Goal: Complete application form: Complete application form

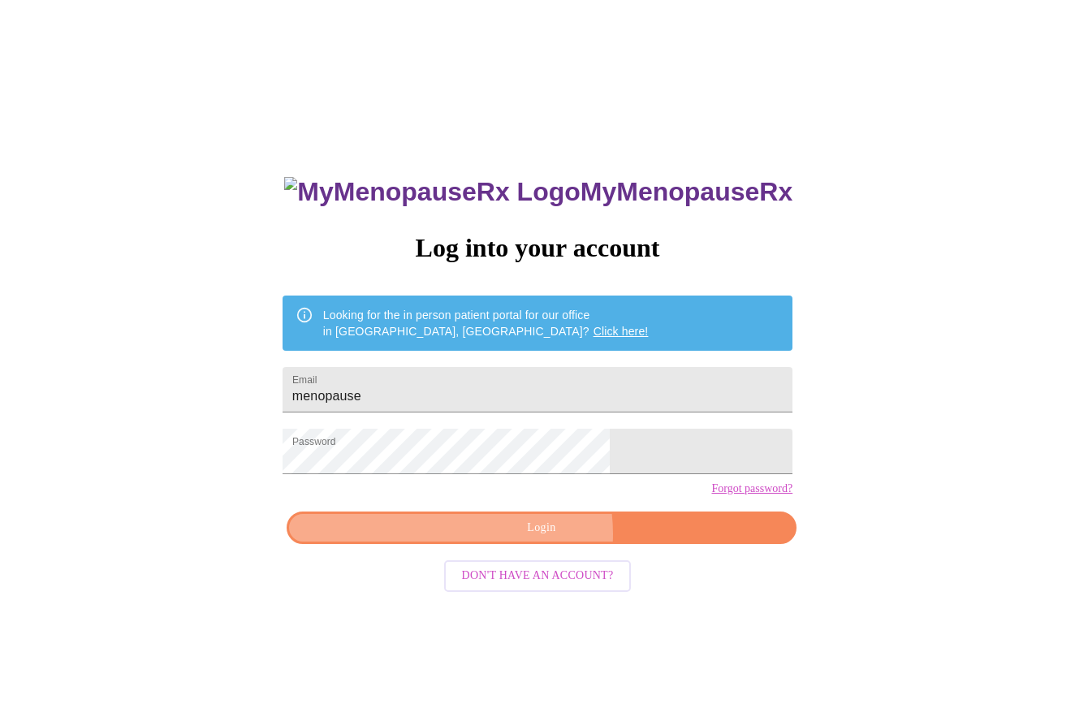
click at [525, 538] on span "Login" at bounding box center [541, 528] width 473 height 20
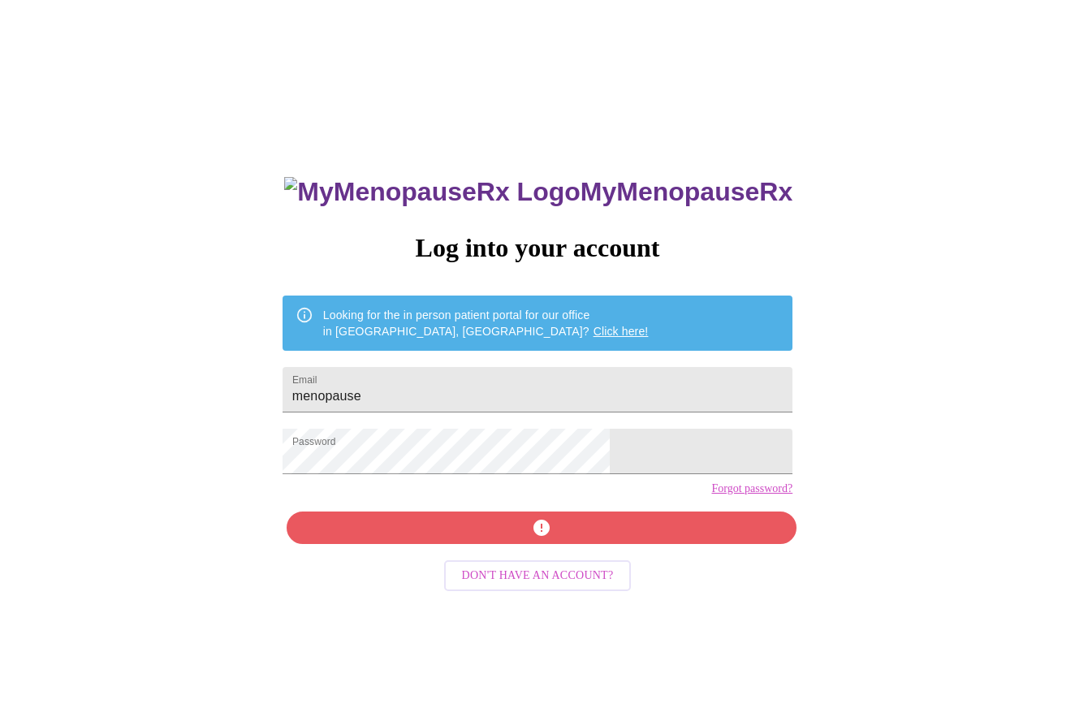
click at [525, 563] on div "MyMenopauseRx Log into your account Looking for the in person patient portal fo…" at bounding box center [537, 511] width 542 height 721
click at [495, 376] on input "menopause" at bounding box center [538, 389] width 510 height 45
drag, startPoint x: 491, startPoint y: 382, endPoint x: 226, endPoint y: 378, distance: 265.6
click at [227, 378] on div "MyMenopauseRx Log into your account Looking for the in person patient portal fo…" at bounding box center [537, 439] width 1062 height 866
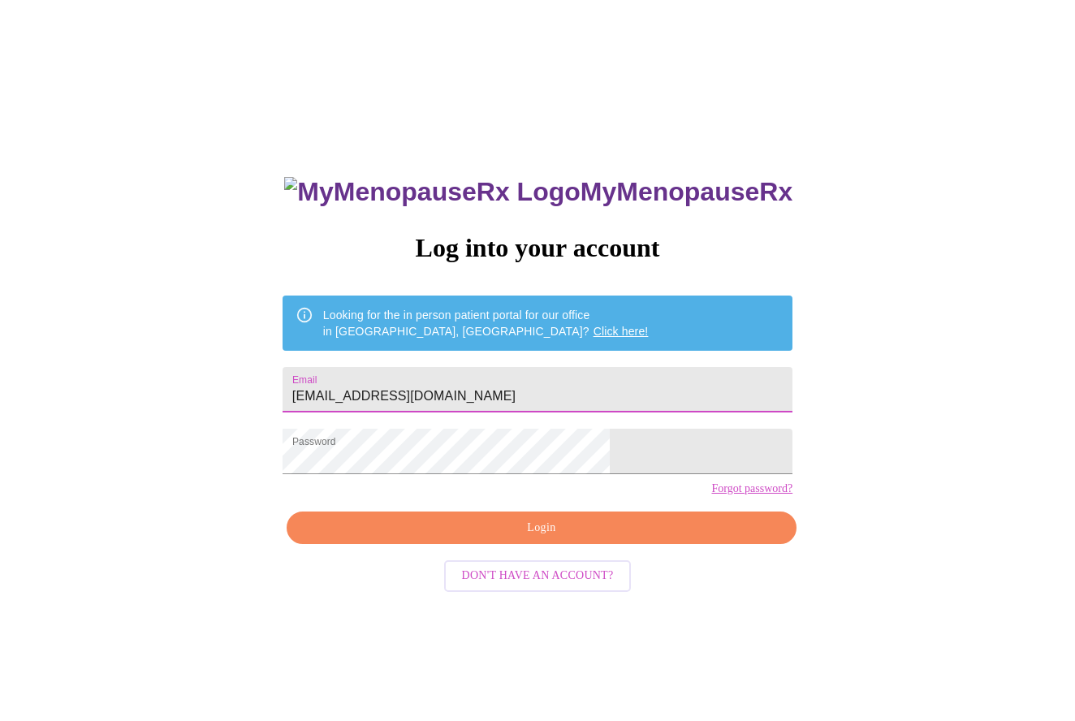
scroll to position [-1, 0]
type input "[EMAIL_ADDRESS][DOMAIN_NAME]"
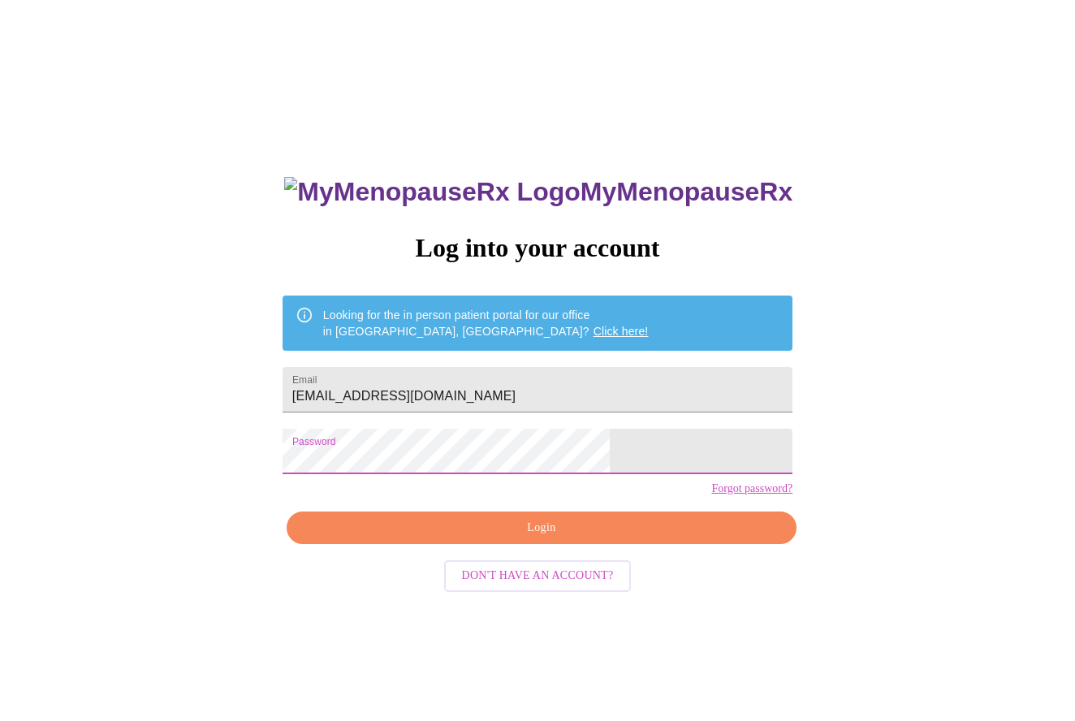
scroll to position [0, 0]
click at [589, 538] on span "Login" at bounding box center [541, 528] width 473 height 20
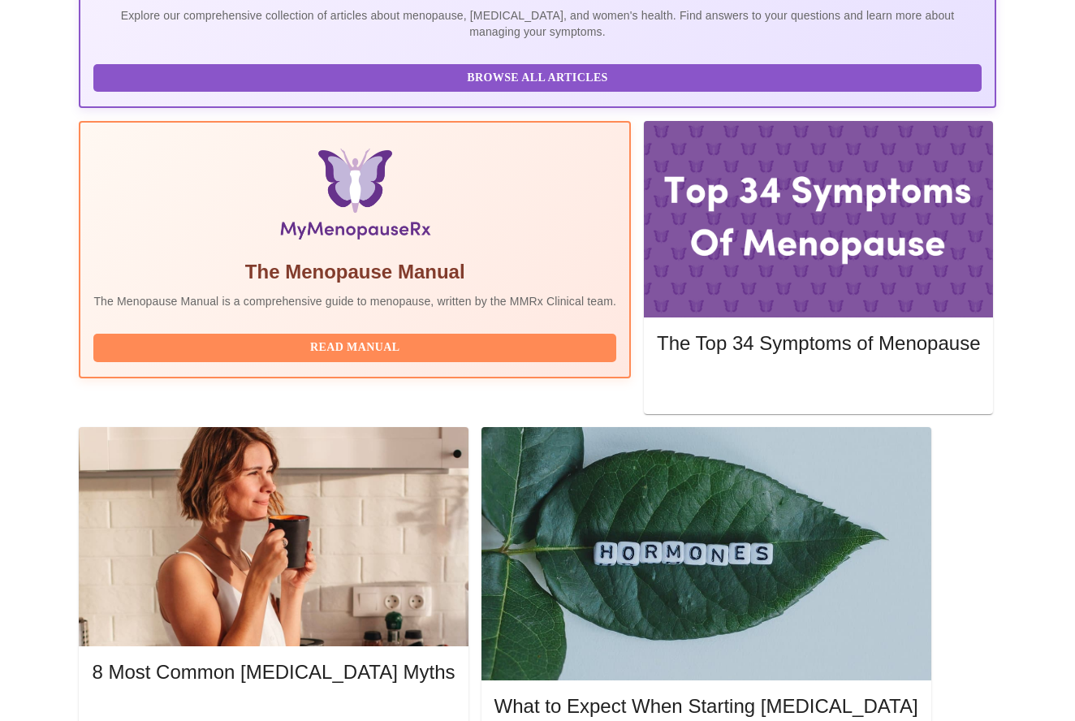
scroll to position [419, 0]
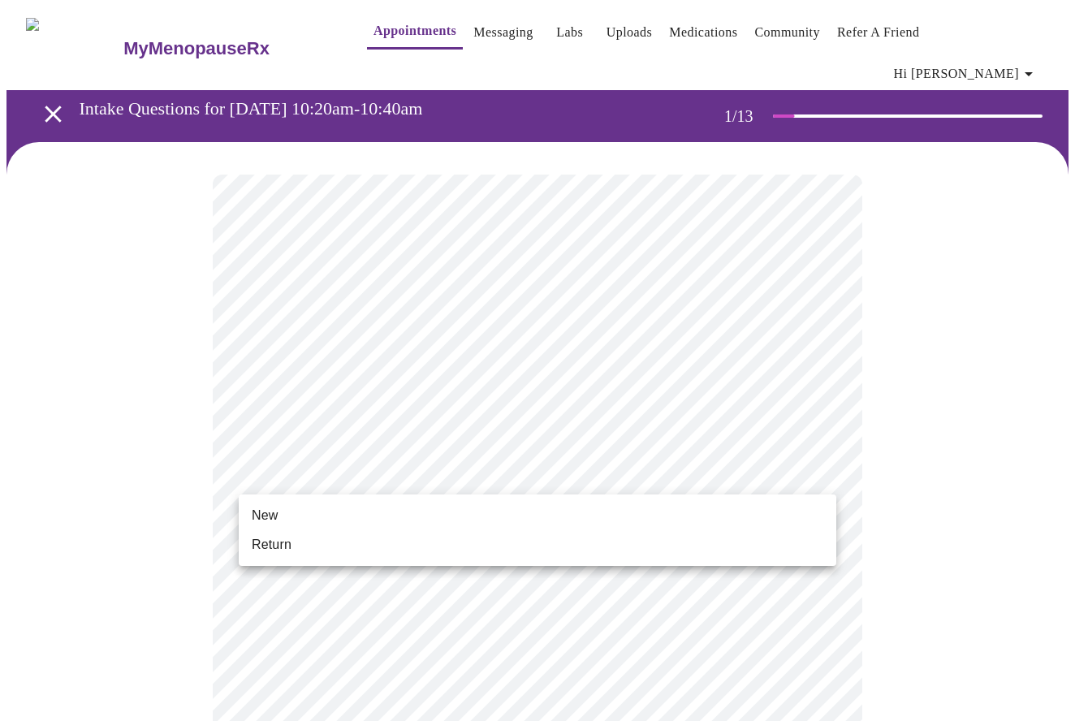
click at [285, 539] on span "Return" at bounding box center [272, 544] width 40 height 19
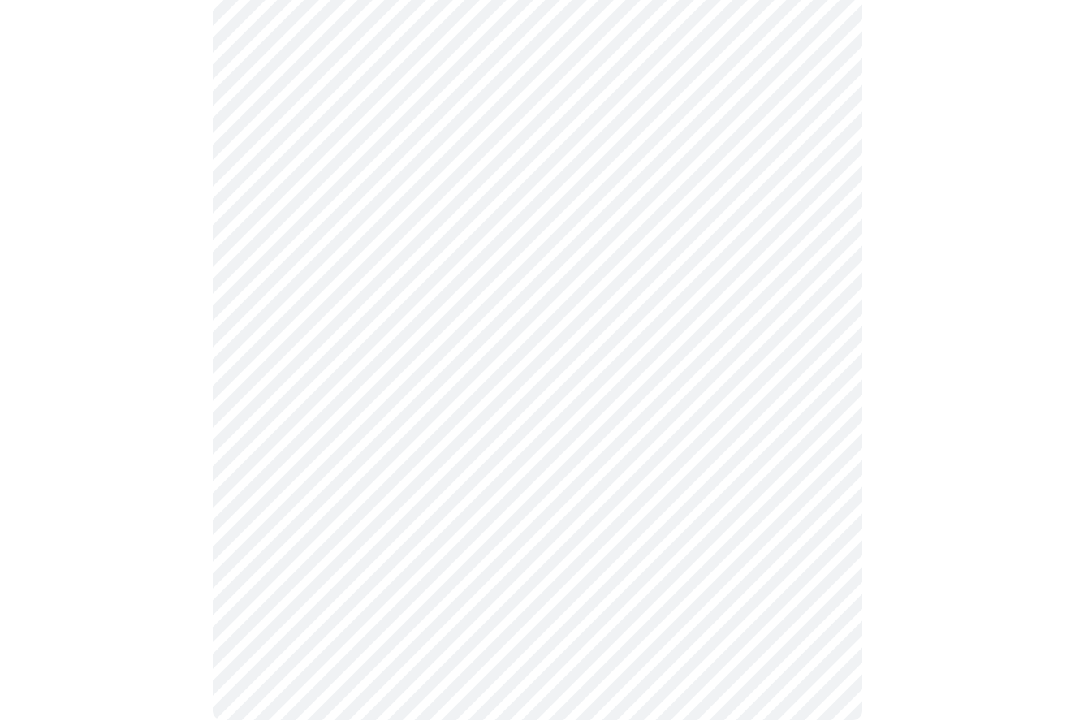
scroll to position [0, 0]
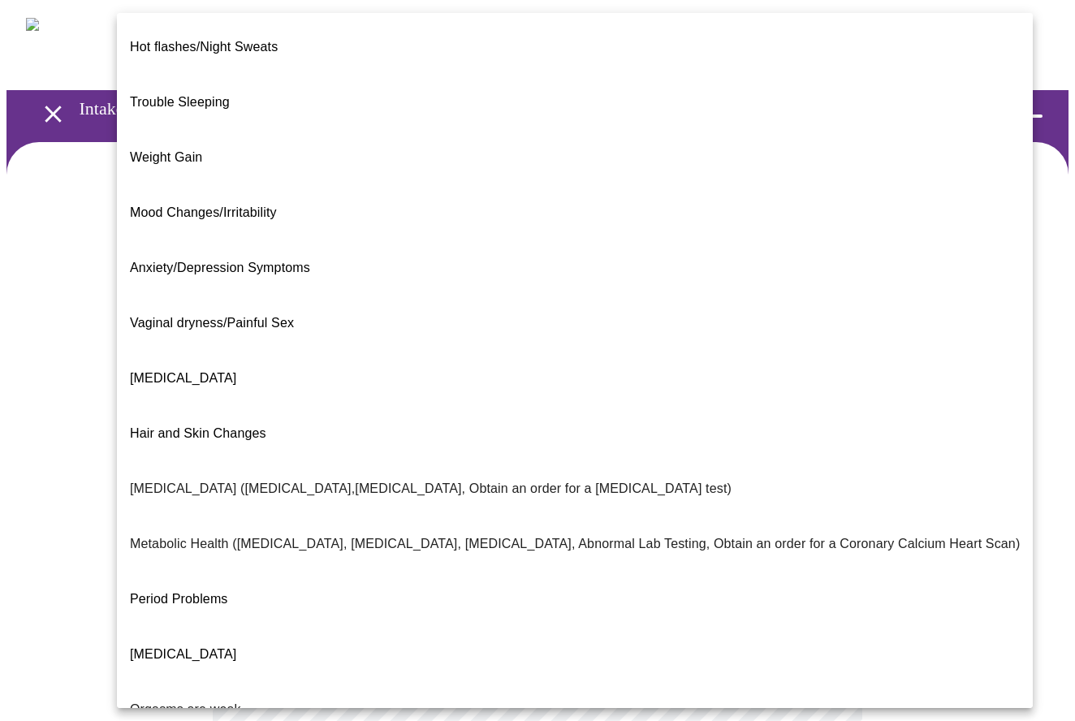
click at [822, 336] on body "MyMenopauseRx Appointments Messaging Labs Uploads Medications Community Refer a…" at bounding box center [537, 504] width 1062 height 996
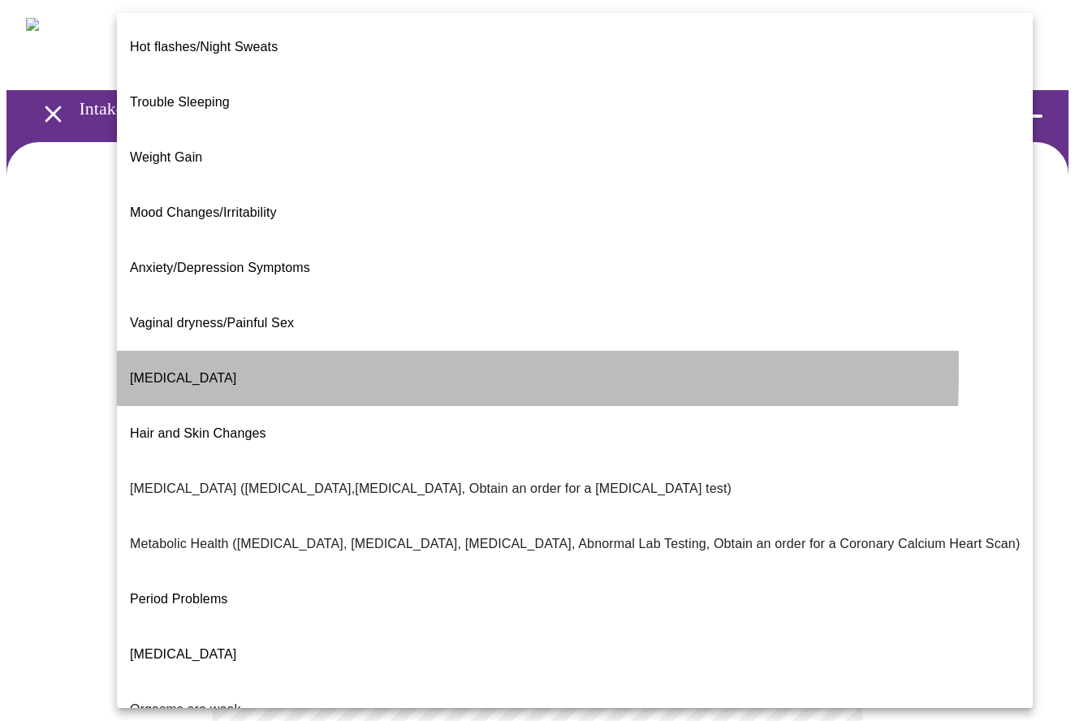
click at [178, 371] on span "[MEDICAL_DATA]" at bounding box center [183, 378] width 106 height 14
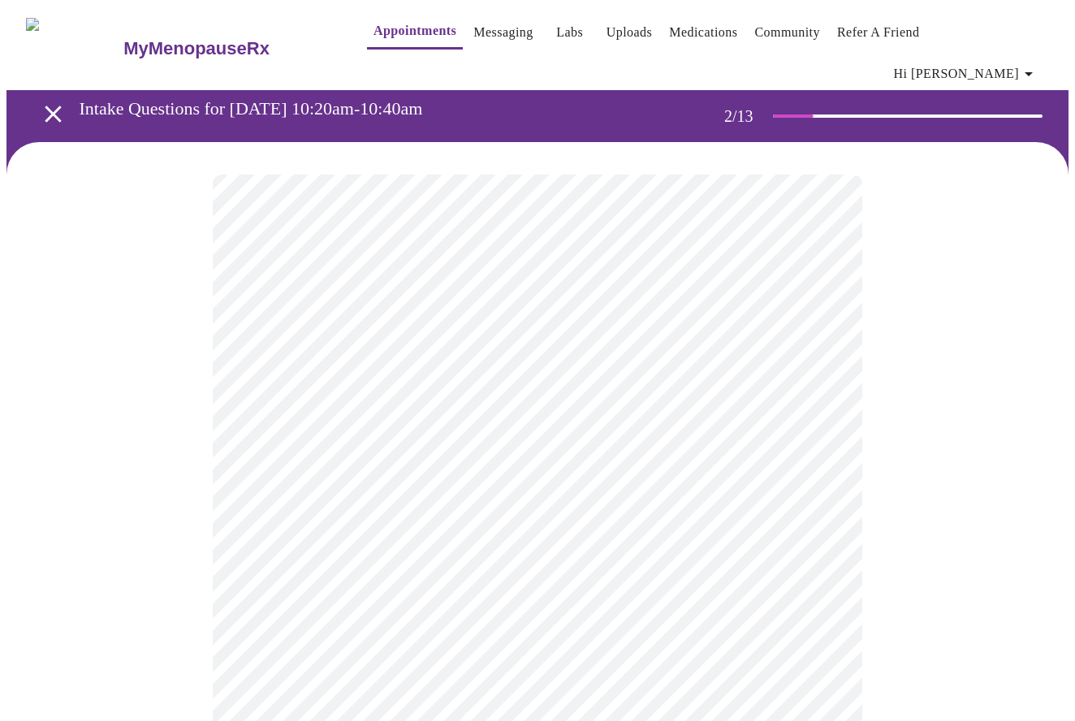
click at [514, 493] on body "MyMenopauseRx Appointments Messaging Labs Uploads Medications Community Refer a…" at bounding box center [537, 499] width 1062 height 987
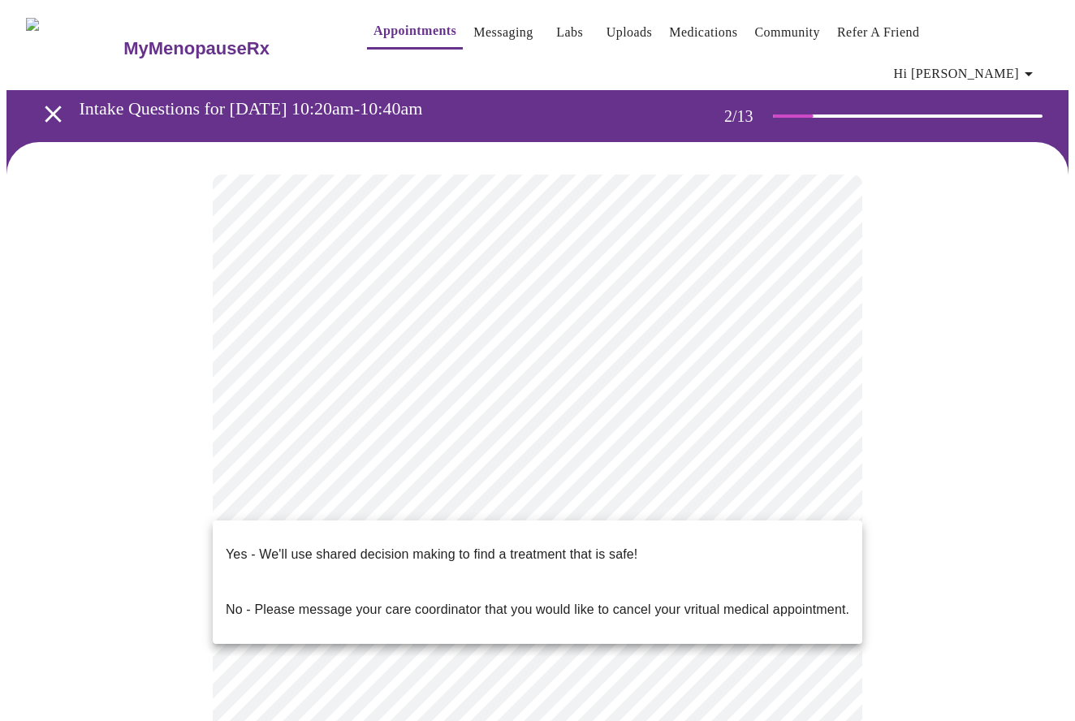
click at [514, 545] on p "Yes - We'll use shared decision making to find a treatment that is safe!" at bounding box center [432, 554] width 412 height 19
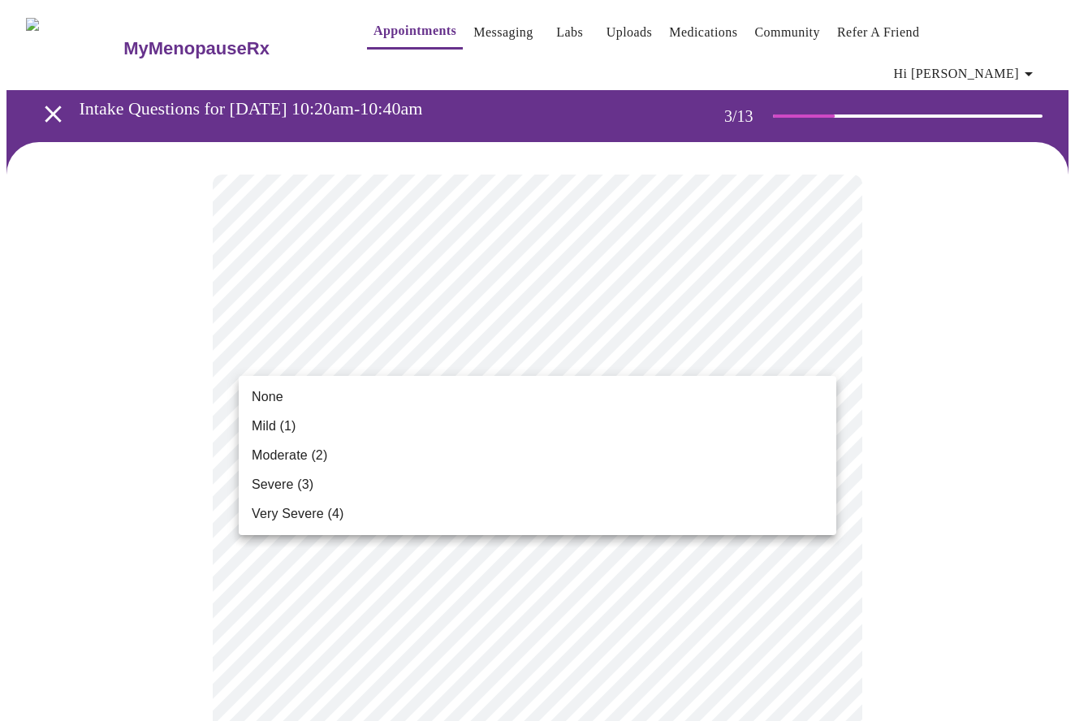
click at [291, 423] on span "Mild (1)" at bounding box center [274, 426] width 45 height 19
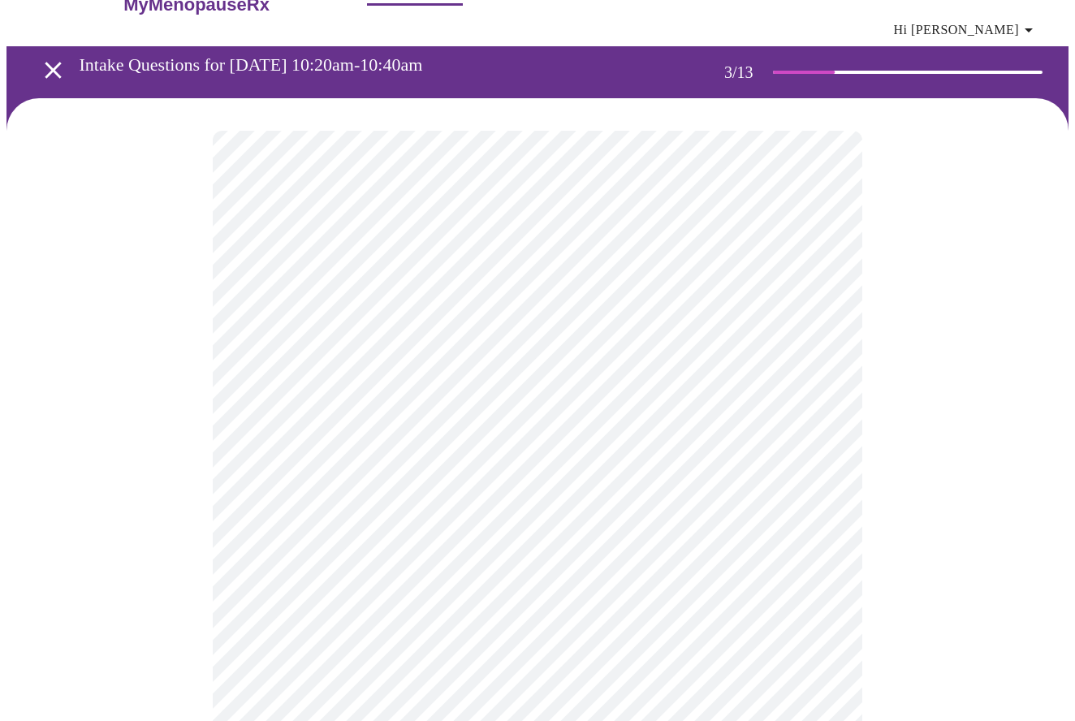
scroll to position [54, 0]
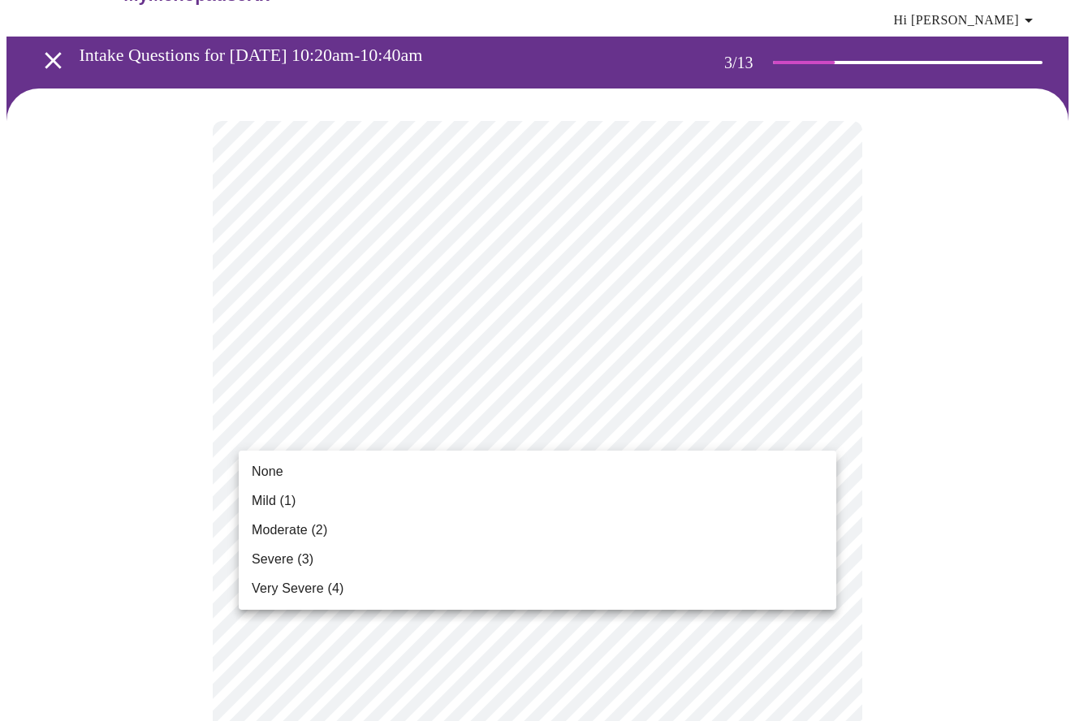
click at [300, 496] on li "Mild (1)" at bounding box center [538, 500] width 598 height 29
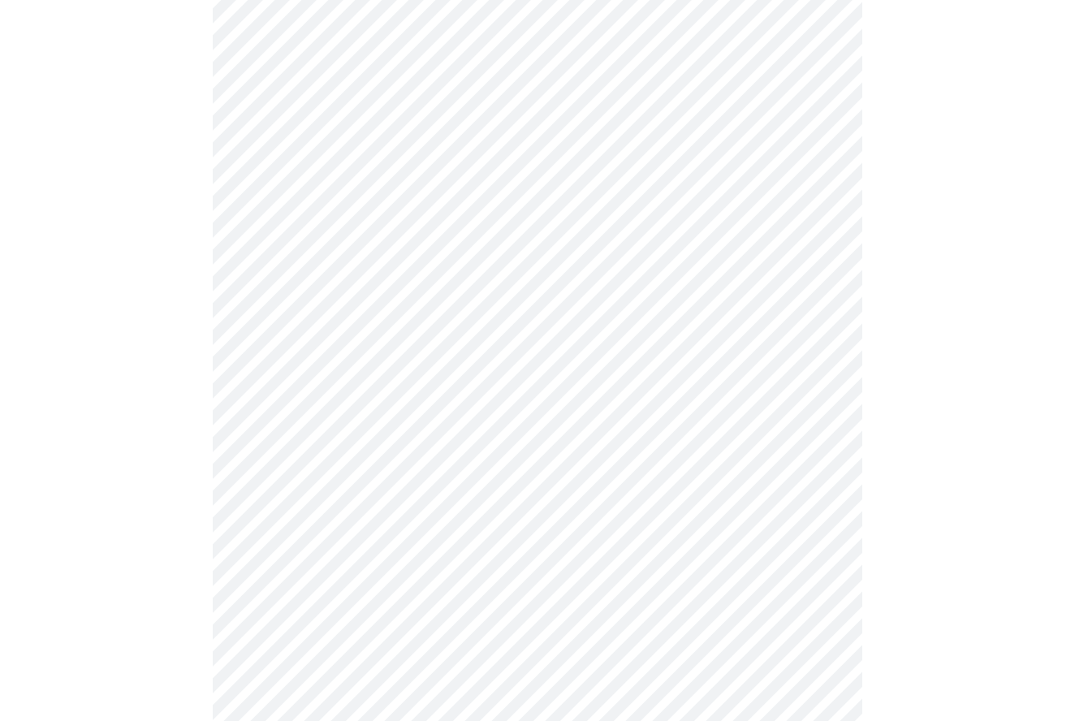
scroll to position [270, 0]
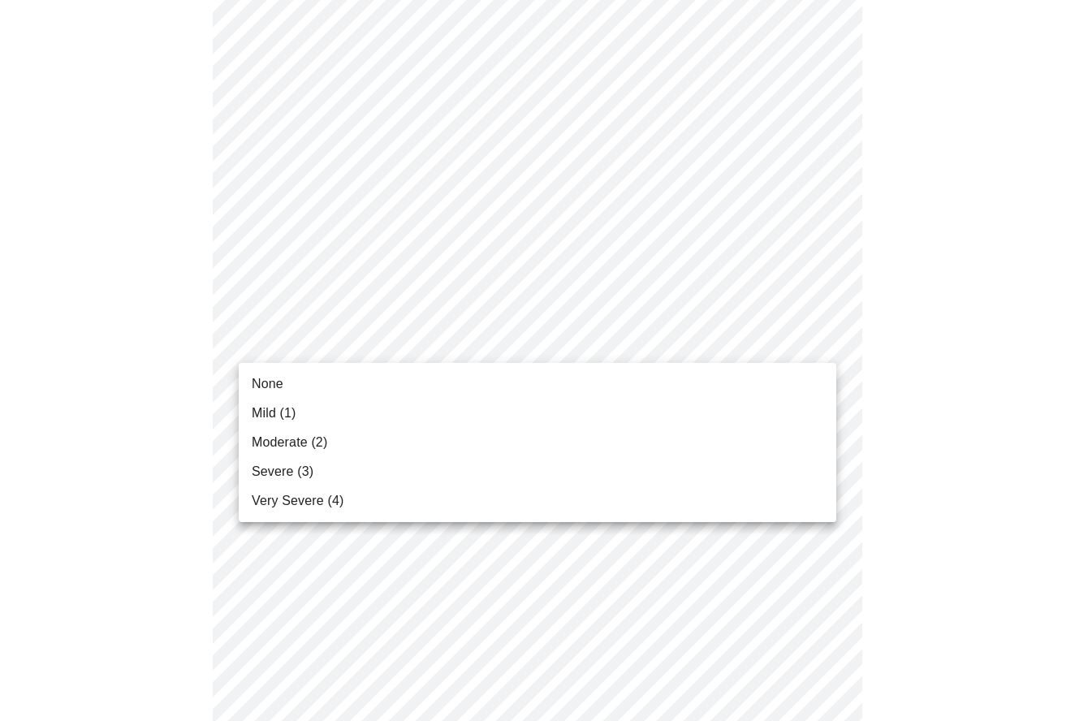
click at [339, 383] on li "None" at bounding box center [538, 383] width 598 height 29
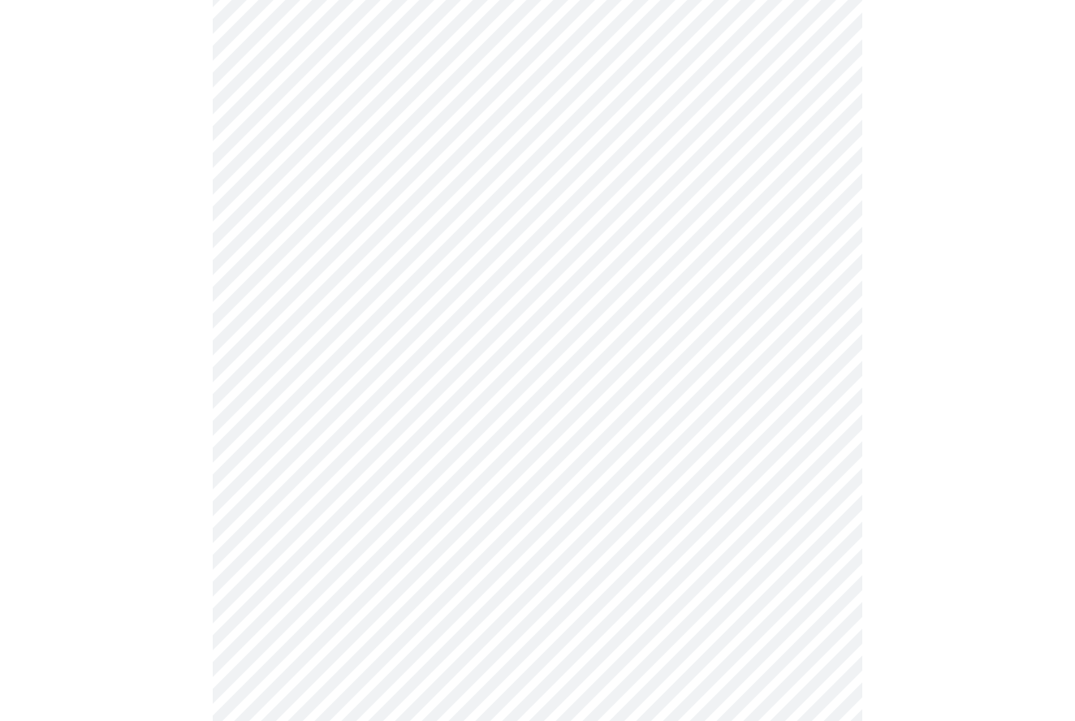
scroll to position [330, 0]
click at [389, 290] on body "MyMenopauseRx Appointments Messaging Labs Uploads Medications Community Refer a…" at bounding box center [537, 731] width 1062 height 2108
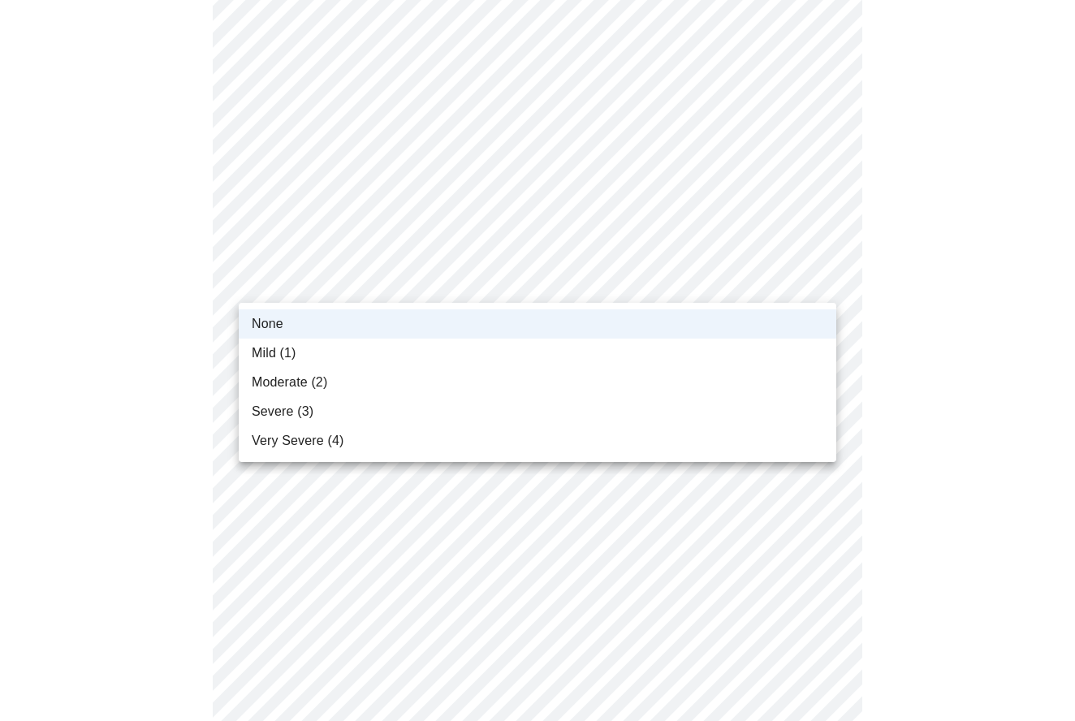
click at [317, 346] on li "Mild (1)" at bounding box center [538, 353] width 598 height 29
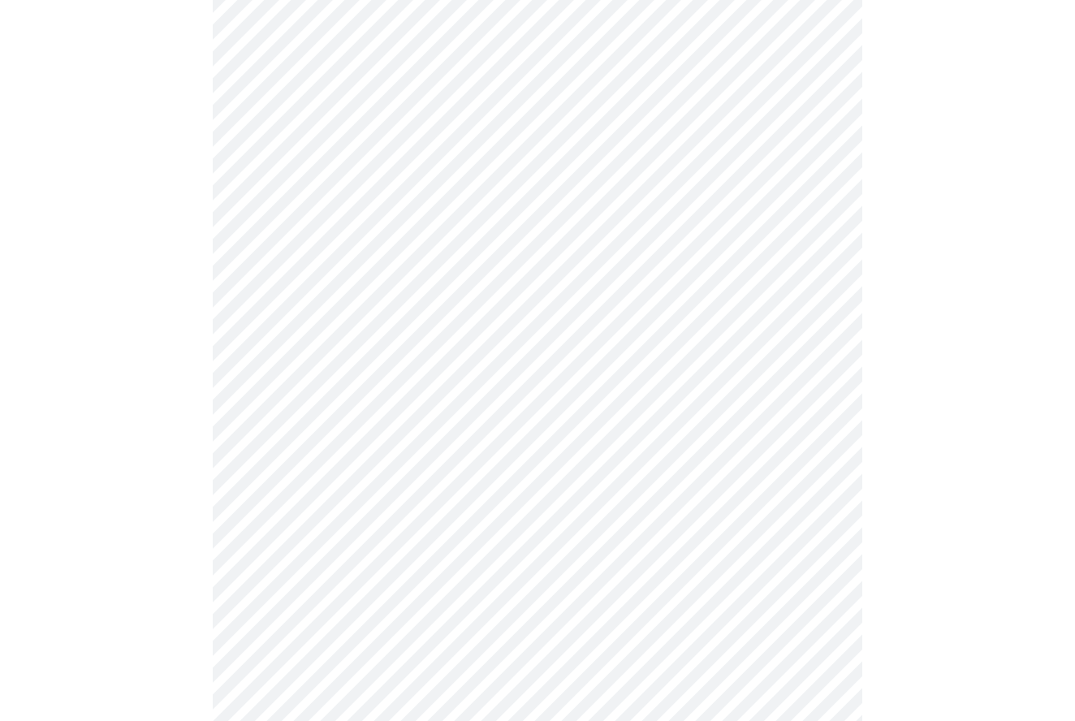
scroll to position [393, 0]
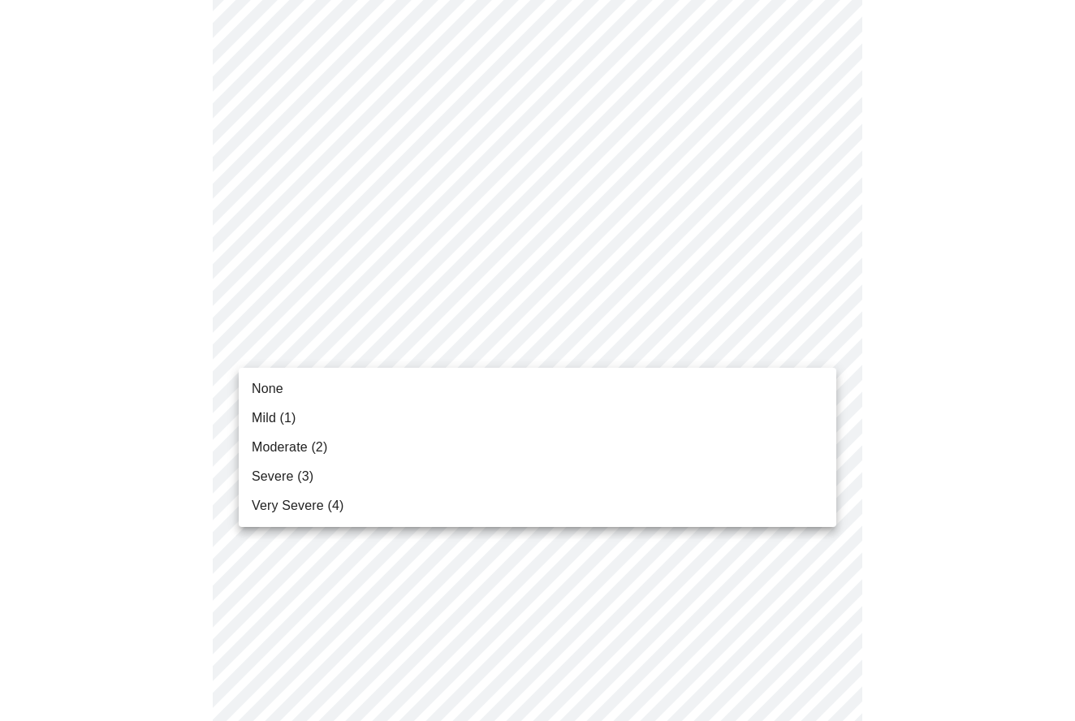
click at [400, 343] on body "MyMenopauseRx Appointments Messaging Labs Uploads Medications Community Refer a…" at bounding box center [537, 667] width 1062 height 2108
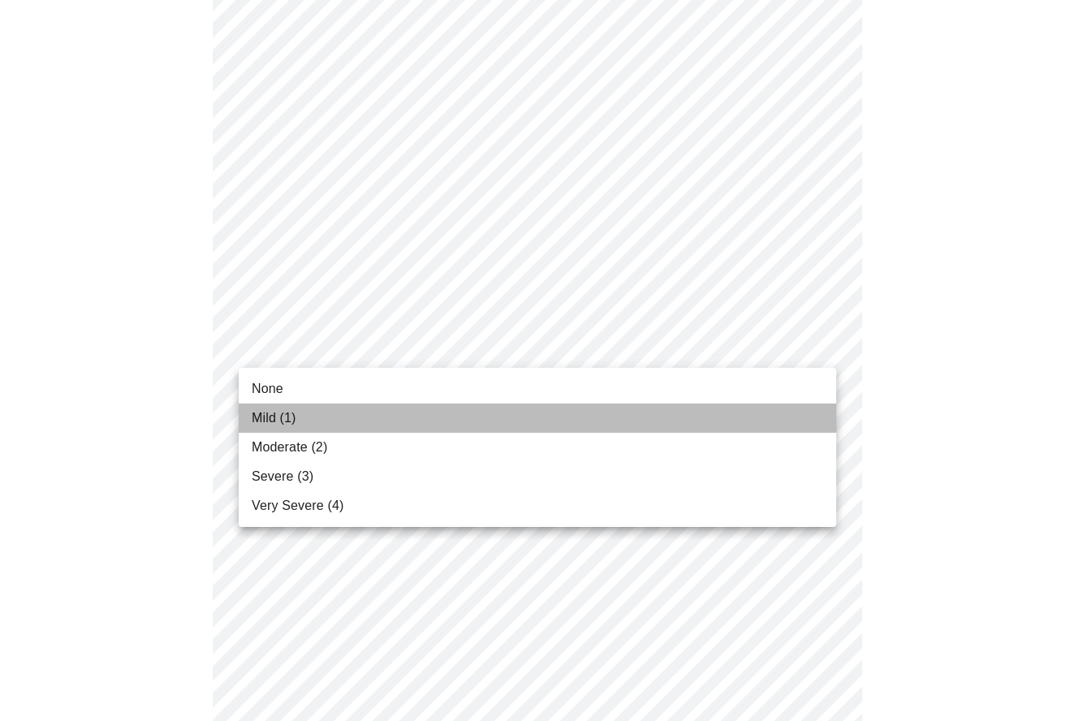
click at [342, 412] on li "Mild (1)" at bounding box center [538, 418] width 598 height 29
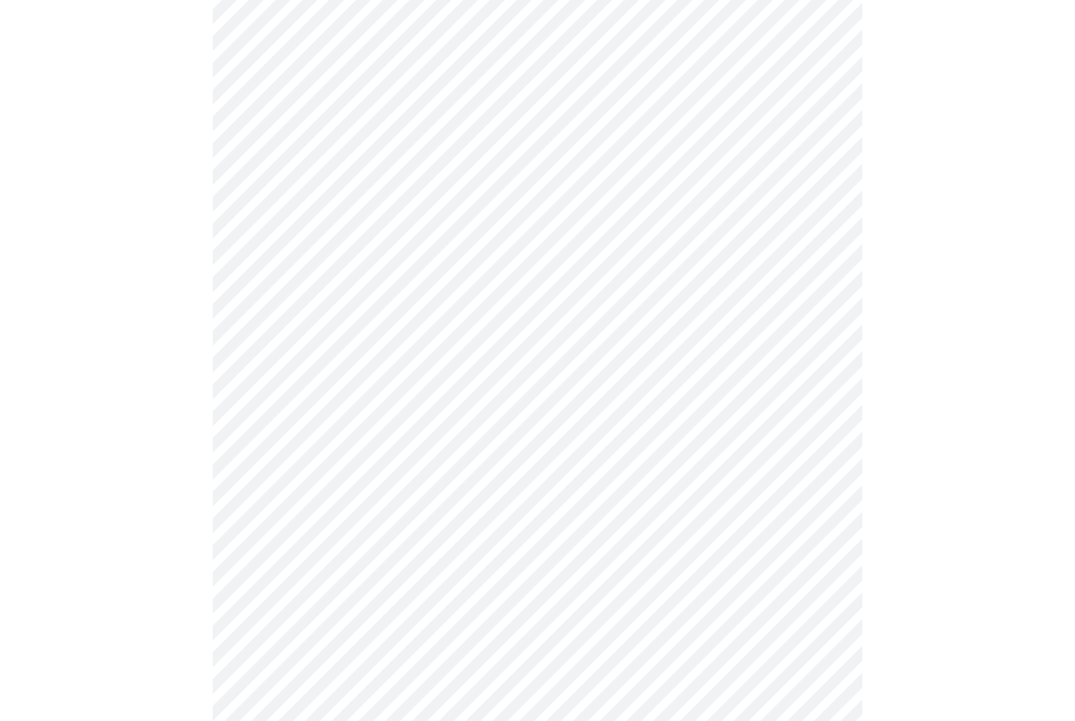
scroll to position [533, 0]
click at [456, 309] on body "MyMenopauseRx Appointments Messaging Labs Uploads Medications Community Refer a…" at bounding box center [537, 516] width 1062 height 2086
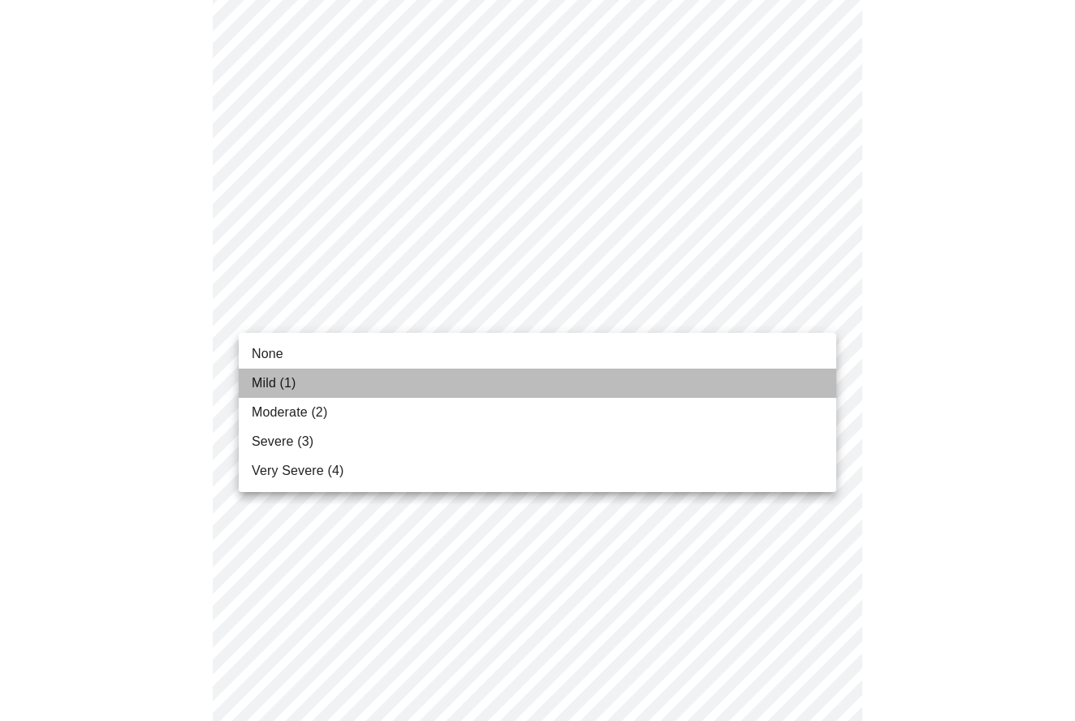
click at [348, 392] on li "Mild (1)" at bounding box center [538, 383] width 598 height 29
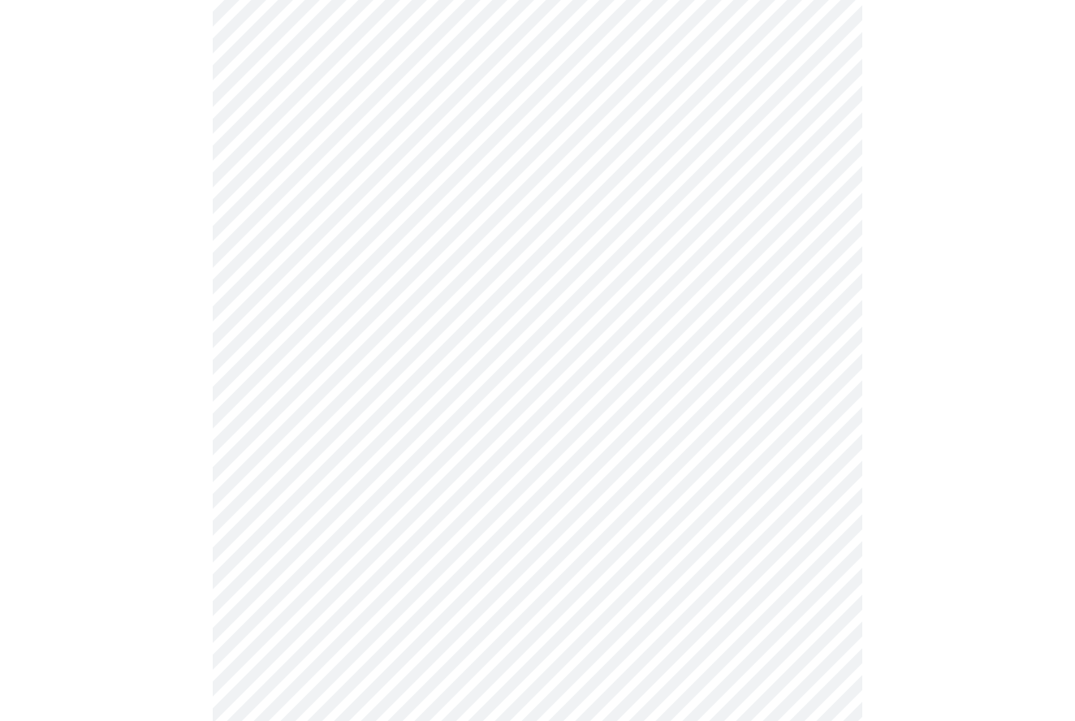
scroll to position [588, 0]
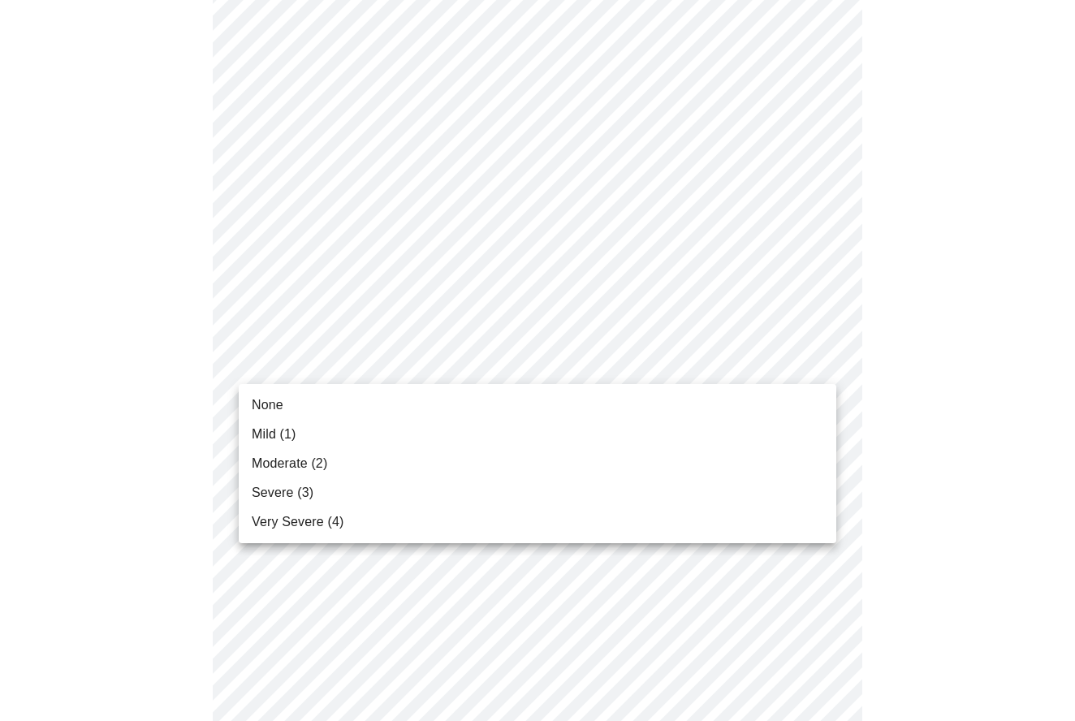
click at [405, 366] on body "MyMenopauseRx Appointments Messaging Labs Uploads Medications Community Refer a…" at bounding box center [537, 451] width 1062 height 2064
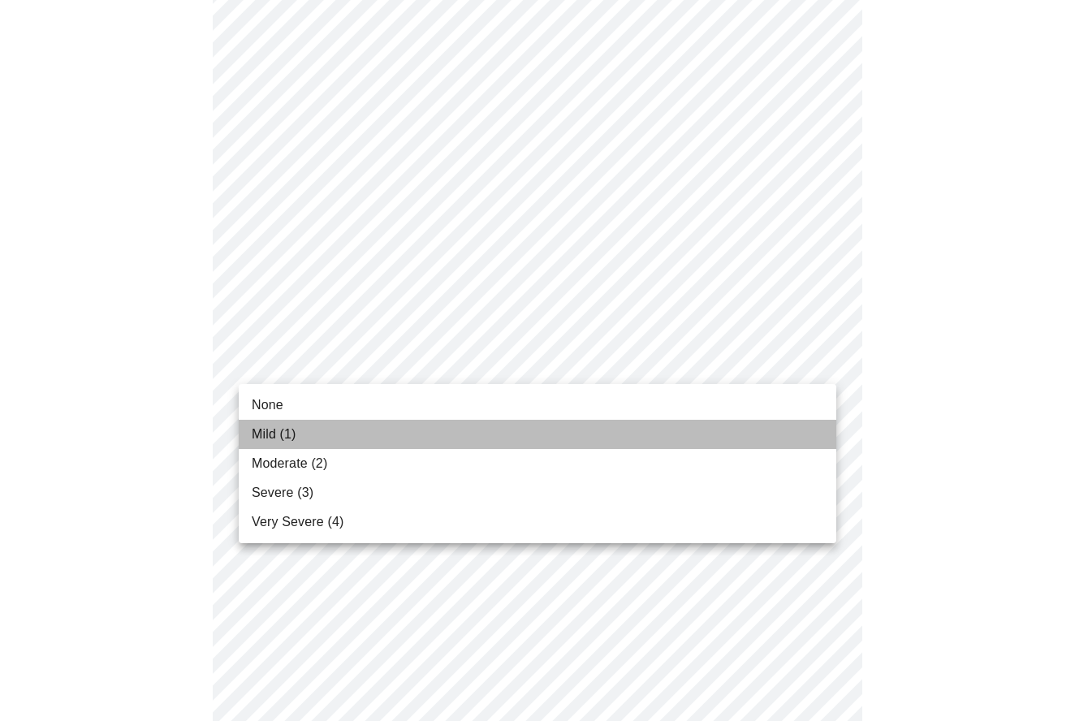
click at [352, 433] on li "Mild (1)" at bounding box center [538, 434] width 598 height 29
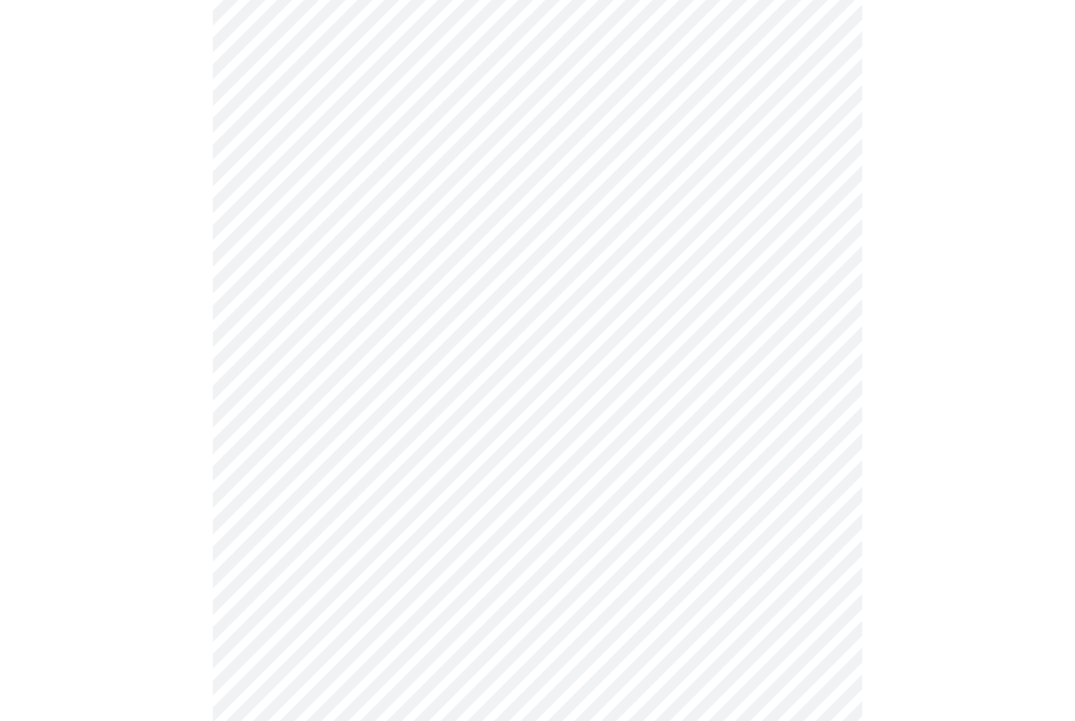
scroll to position [810, 0]
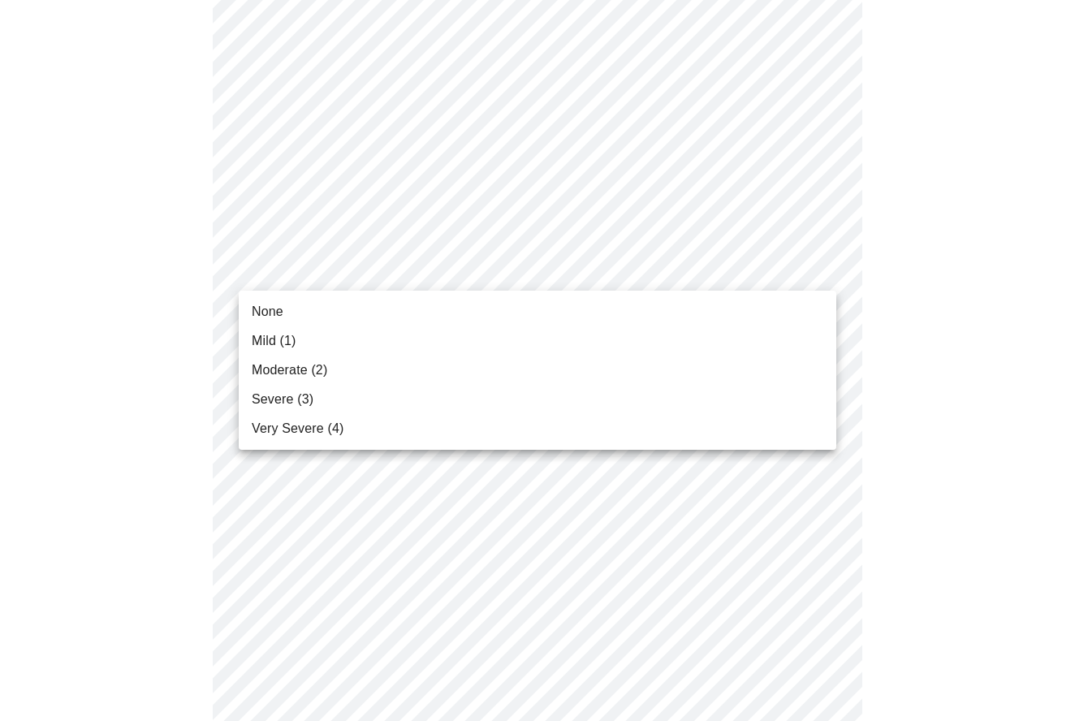
click at [561, 269] on body "MyMenopauseRx Appointments Messaging Labs Uploads Medications Community Refer a…" at bounding box center [537, 218] width 1062 height 2042
click at [419, 335] on li "Mild (1)" at bounding box center [538, 340] width 598 height 29
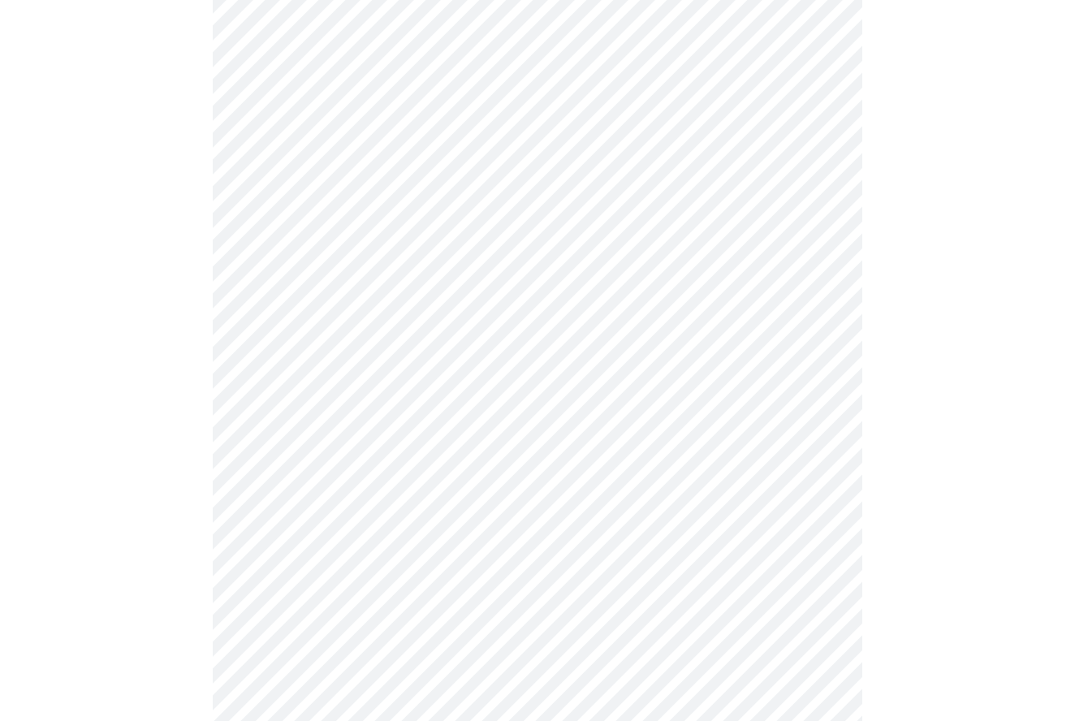
scroll to position [821, 0]
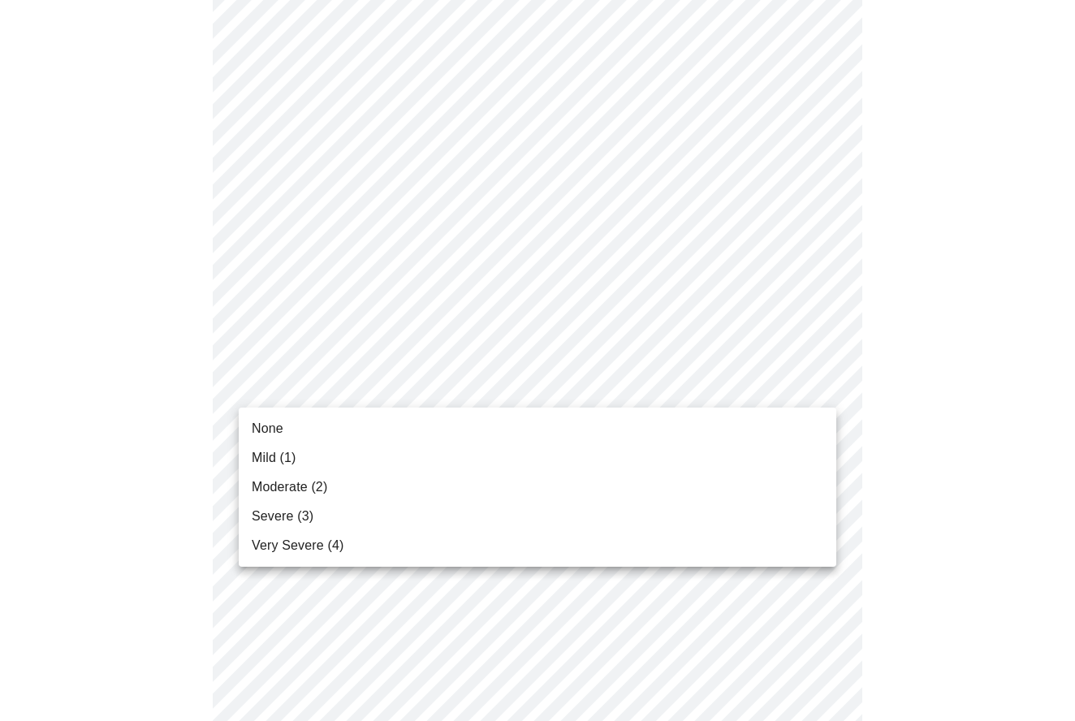
click at [457, 383] on body "MyMenopauseRx Appointments Messaging Labs Uploads Medications Community Refer a…" at bounding box center [537, 196] width 1062 height 2020
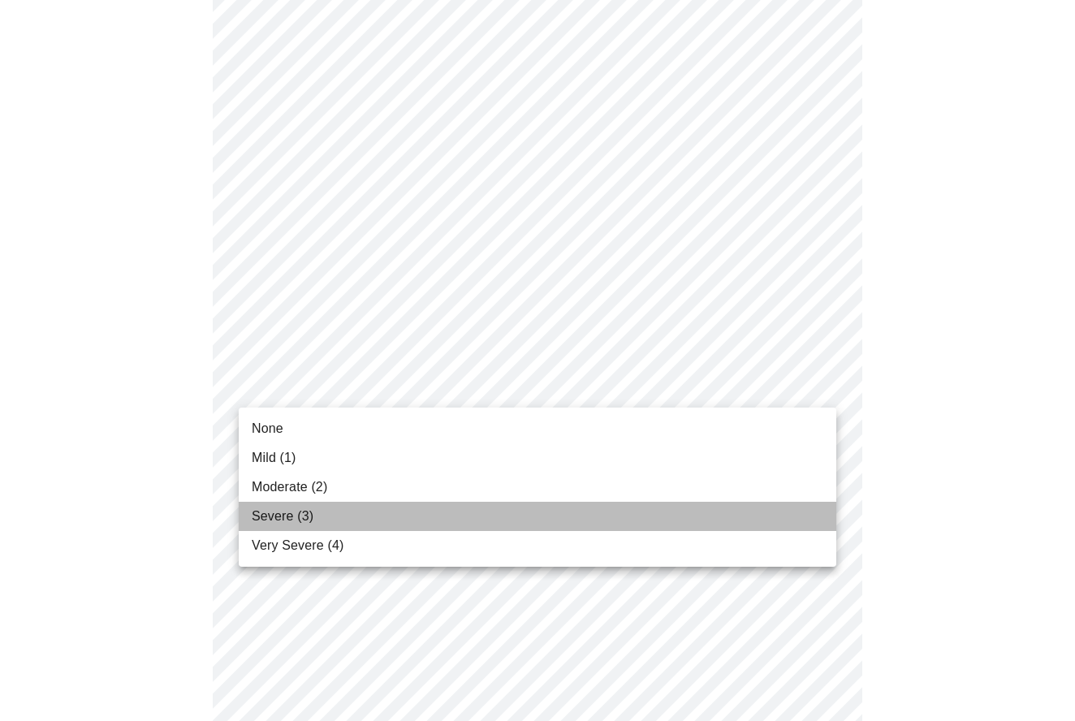
click at [329, 513] on li "Severe (3)" at bounding box center [538, 516] width 598 height 29
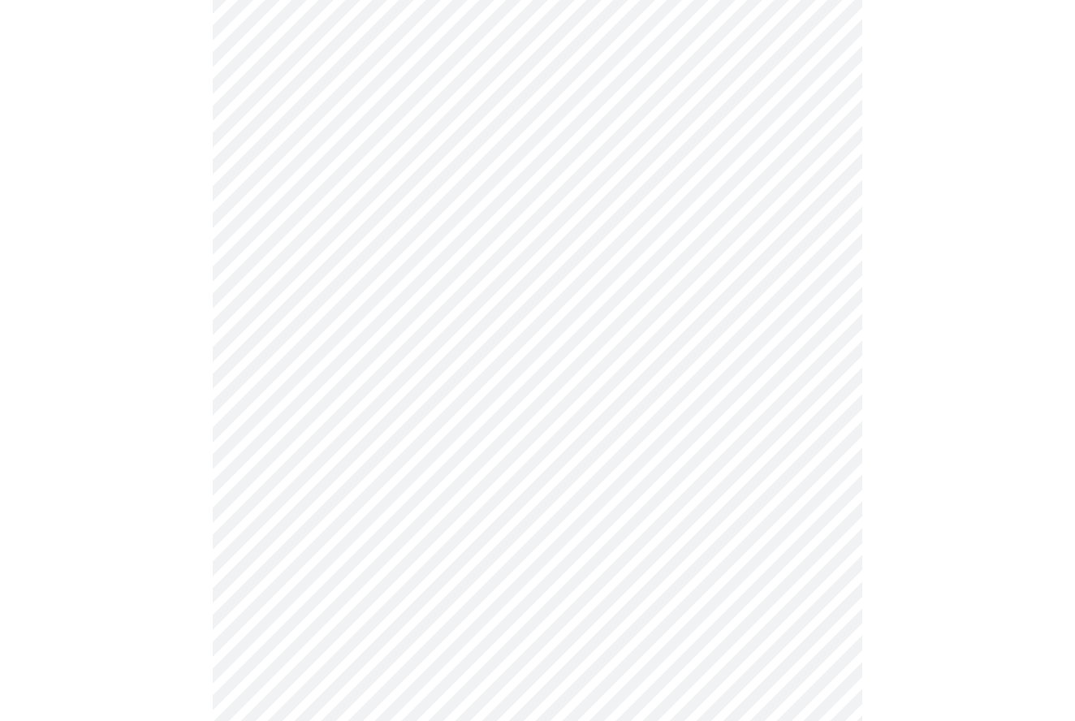
scroll to position [876, 0]
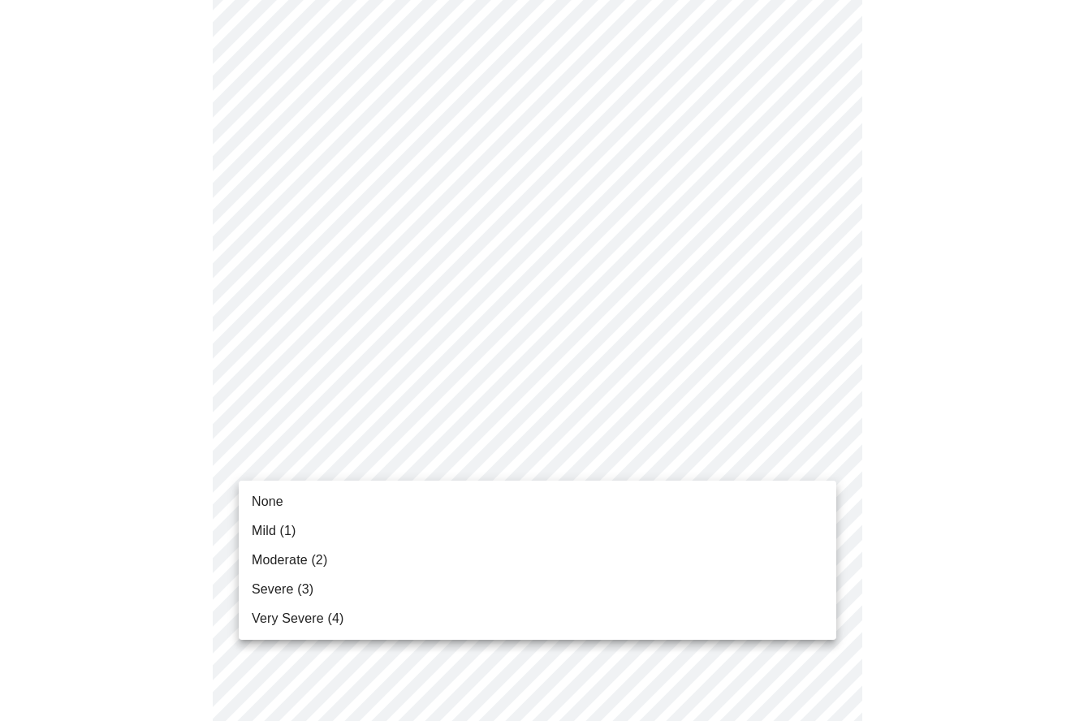
click at [528, 455] on body "MyMenopauseRx Appointments Messaging Labs Uploads Medications Community Refer a…" at bounding box center [537, 129] width 1062 height 1998
click at [291, 522] on span "Mild (1)" at bounding box center [274, 530] width 45 height 19
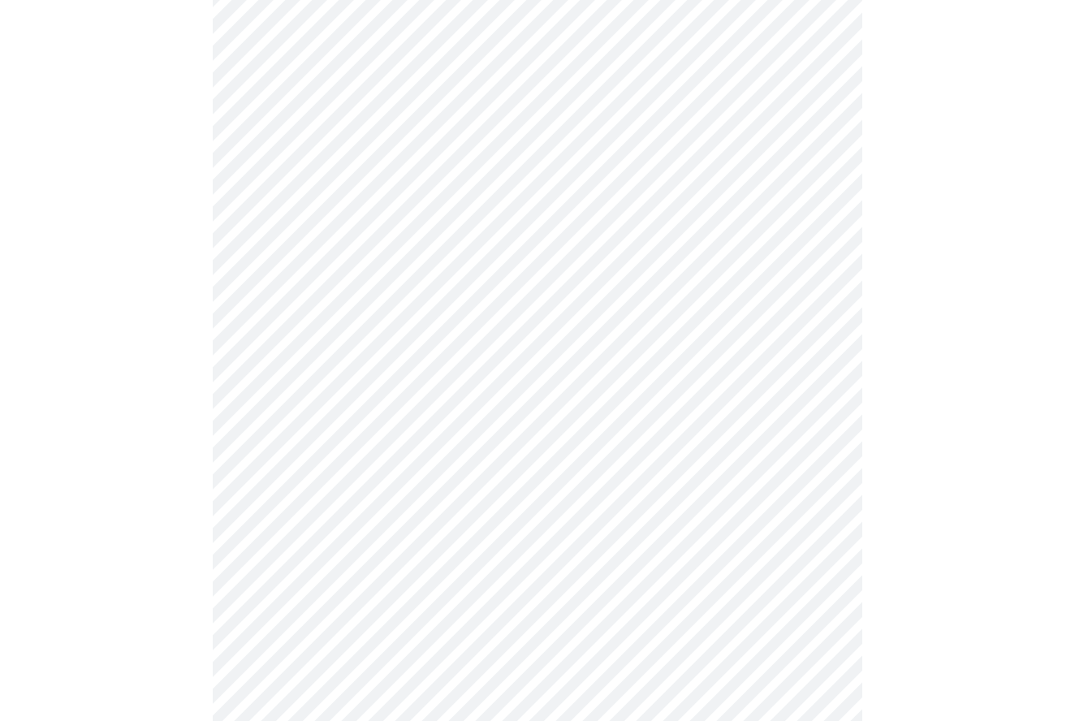
scroll to position [1071, 0]
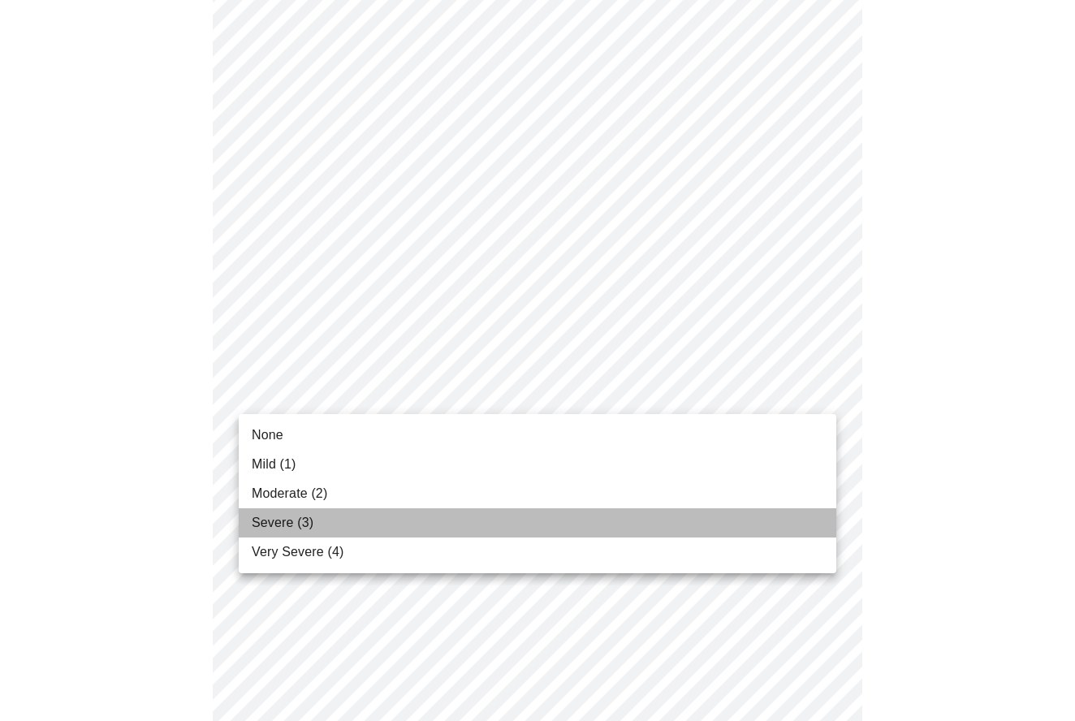
click at [320, 518] on li "Severe (3)" at bounding box center [538, 522] width 598 height 29
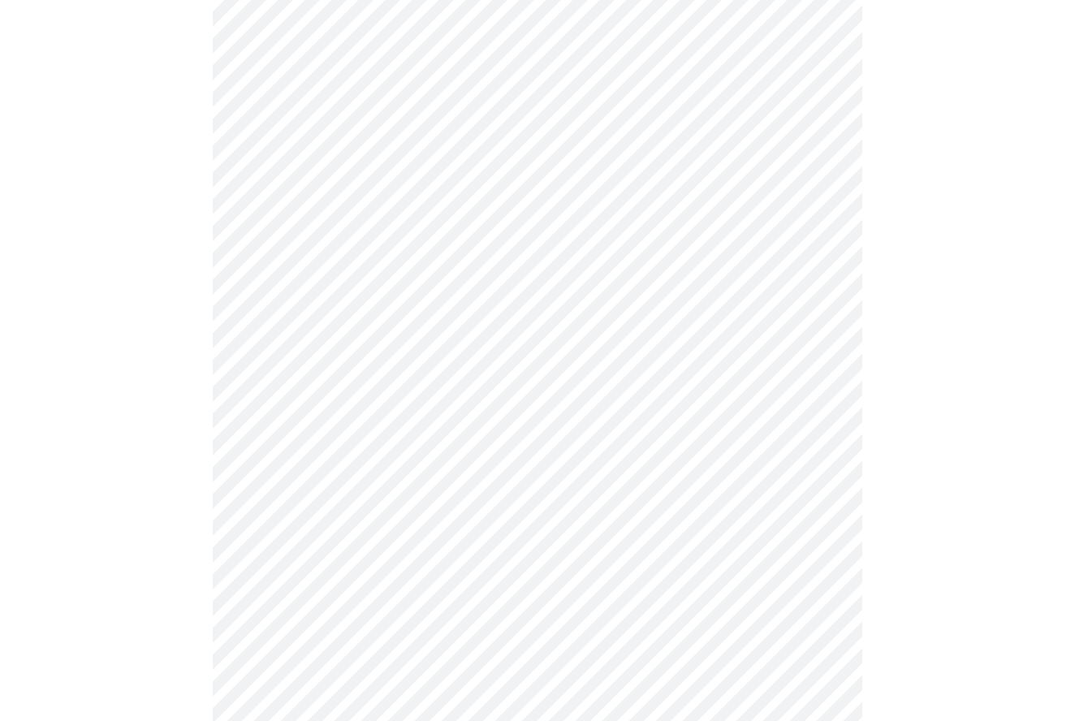
scroll to position [1104, 0]
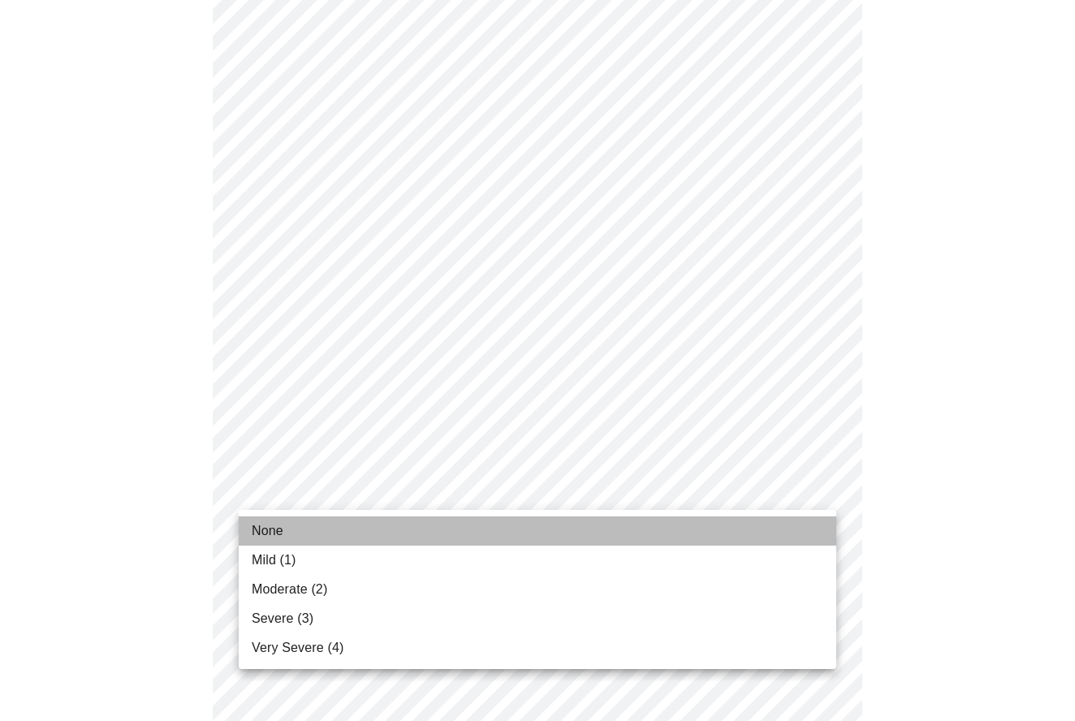
click at [312, 528] on li "None" at bounding box center [538, 530] width 598 height 29
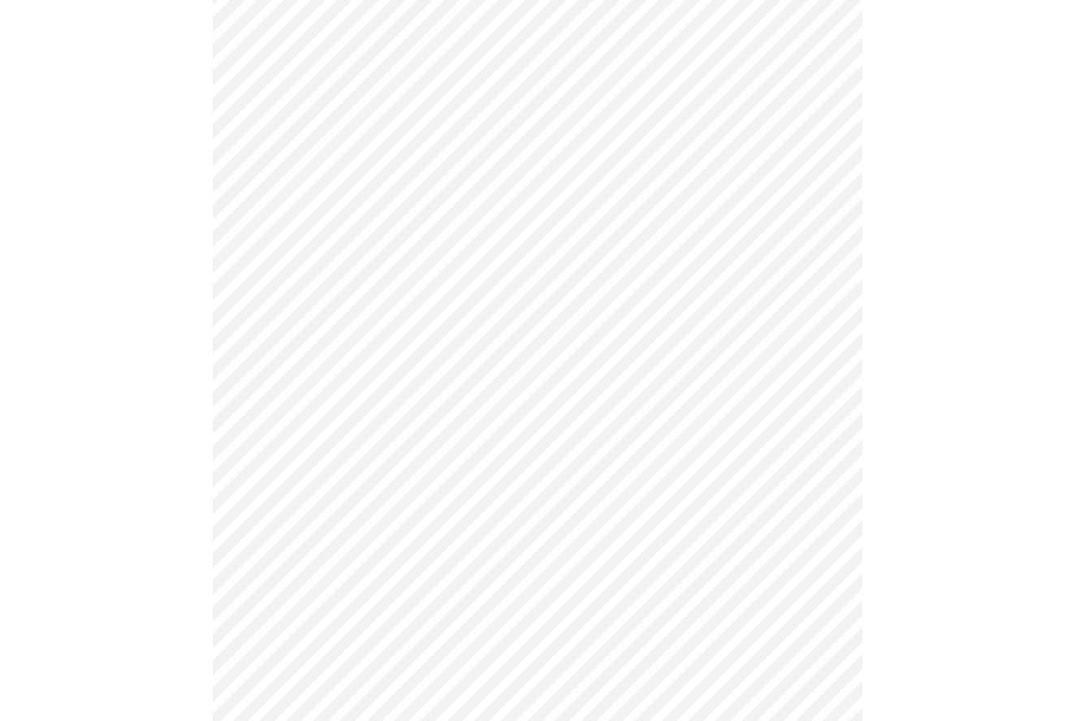
scroll to position [693, 1]
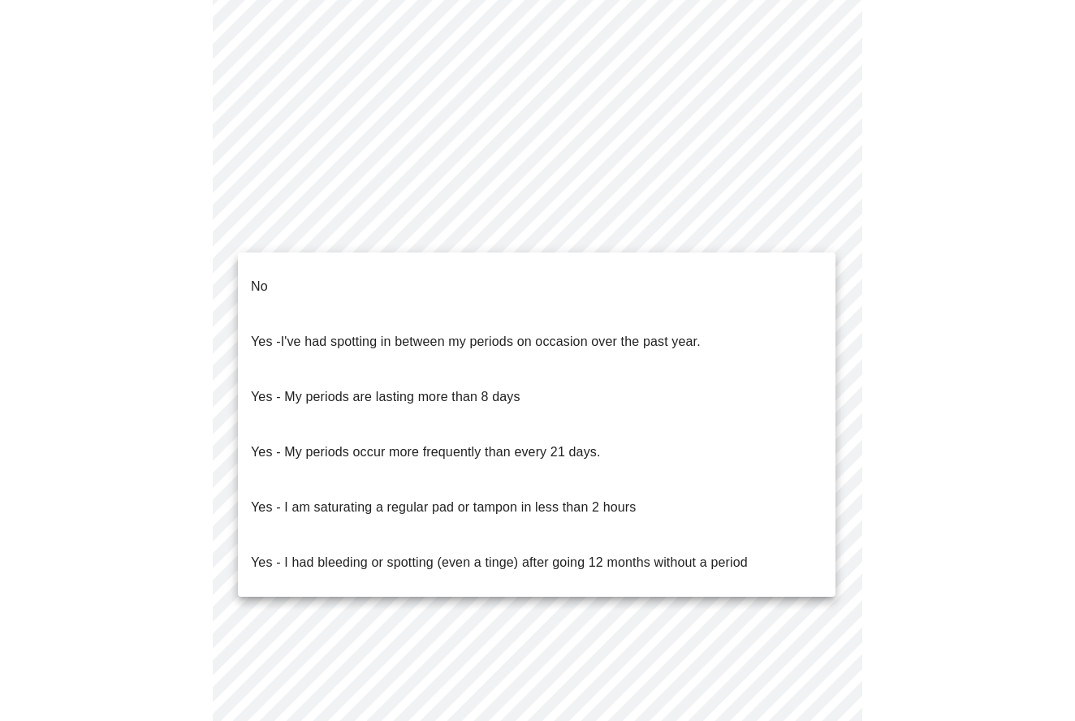
click at [570, 222] on body "MyMenopauseRx Appointments Messaging Labs Uploads Medications Community Refer a…" at bounding box center [537, 91] width 1062 height 1556
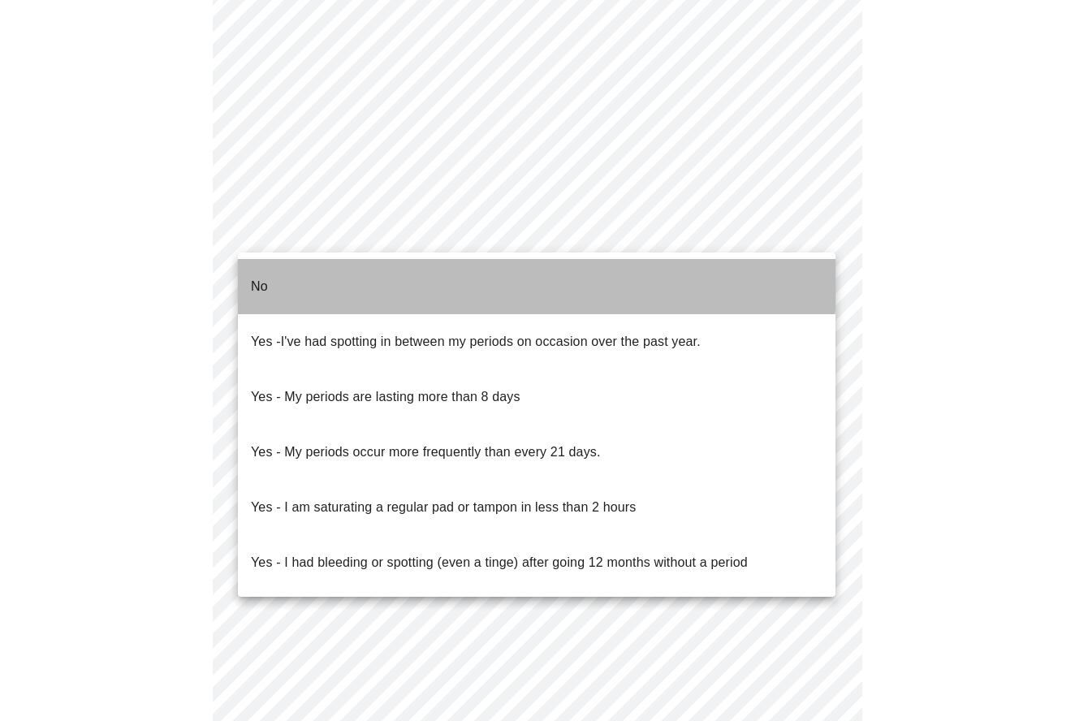
click at [464, 275] on li "No" at bounding box center [537, 286] width 598 height 55
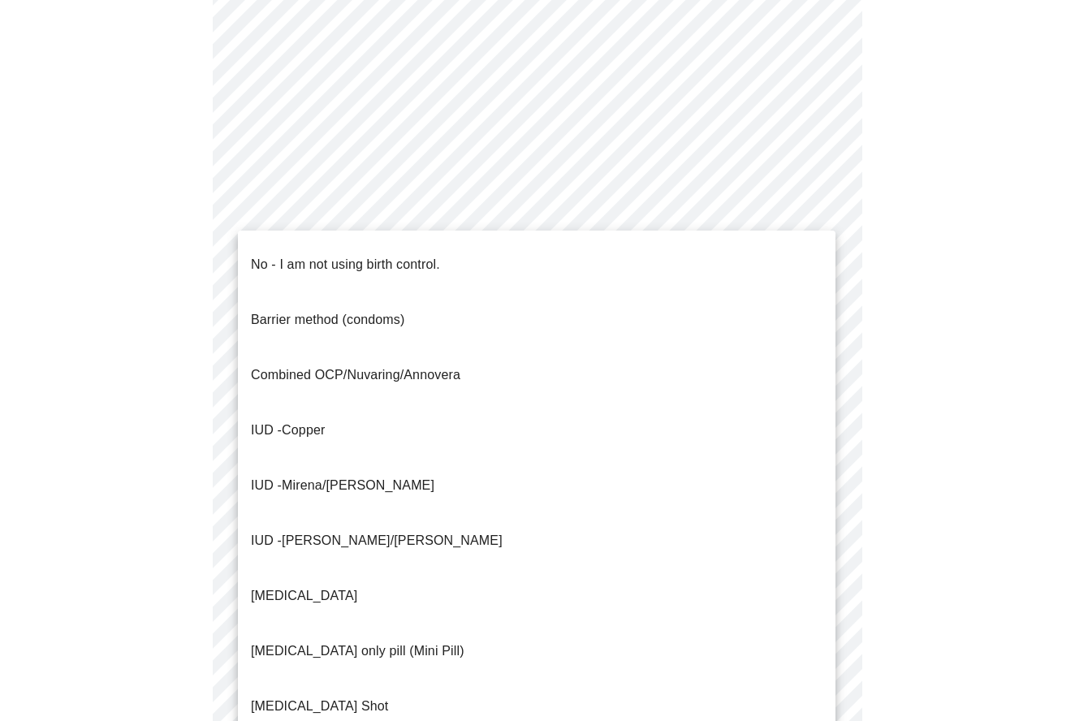
click at [499, 352] on body "MyMenopauseRx Appointments Messaging Labs Uploads Medications Community Refer a…" at bounding box center [537, 86] width 1062 height 1547
click at [970, 206] on div at bounding box center [537, 360] width 1075 height 721
click at [604, 348] on body "MyMenopauseRx Appointments Messaging Labs Uploads Medications Community Refer a…" at bounding box center [537, 86] width 1062 height 1547
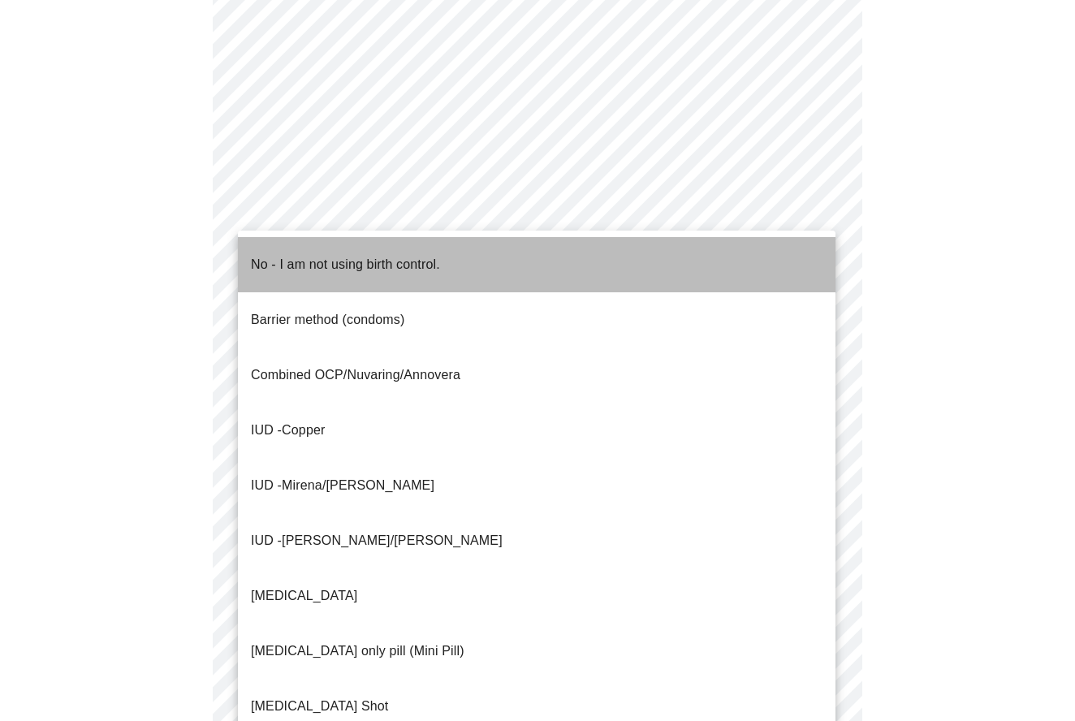
click at [449, 257] on li "No - I am not using birth control." at bounding box center [537, 264] width 598 height 55
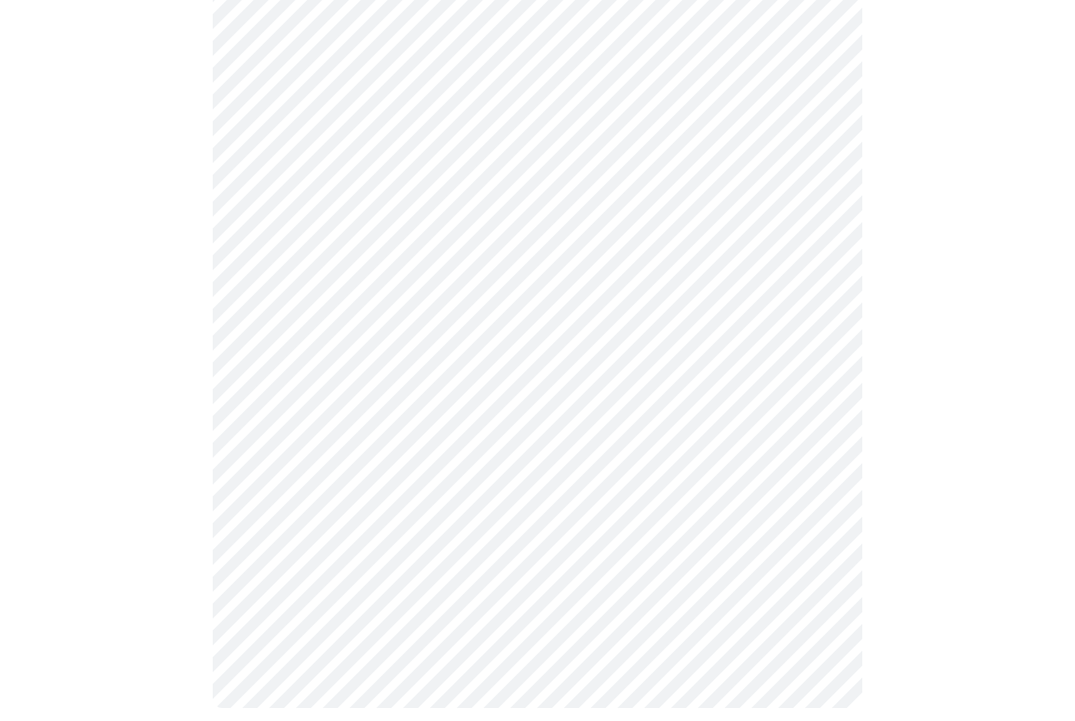
scroll to position [794, 0]
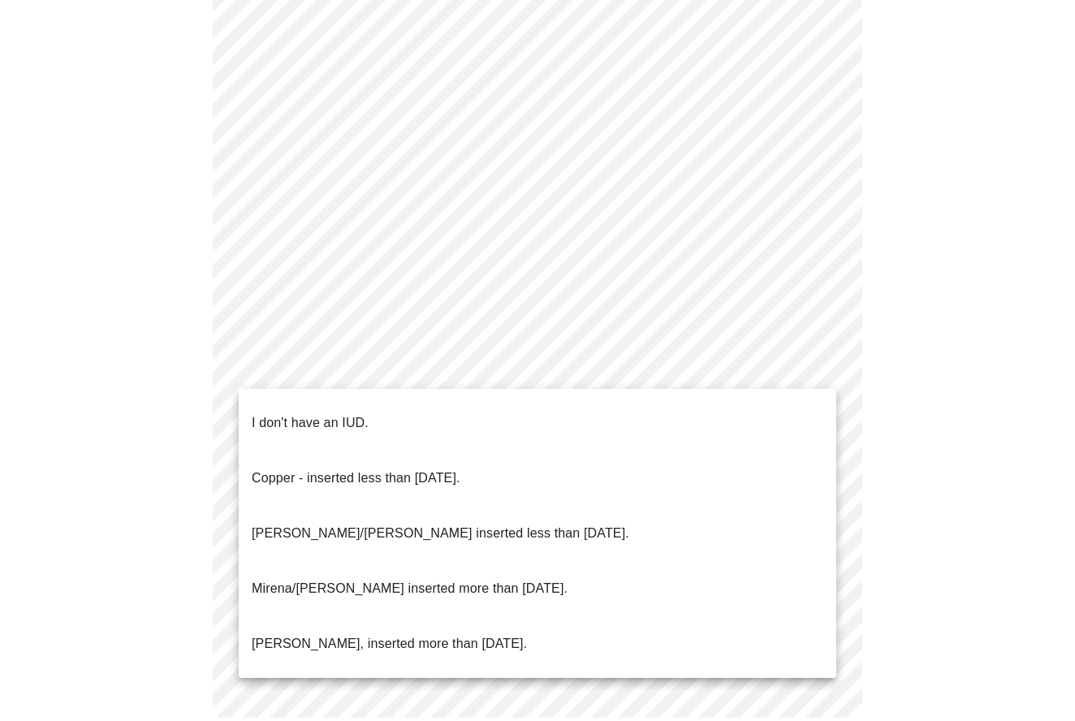
click at [353, 413] on p "I don't have an IUD." at bounding box center [310, 422] width 117 height 19
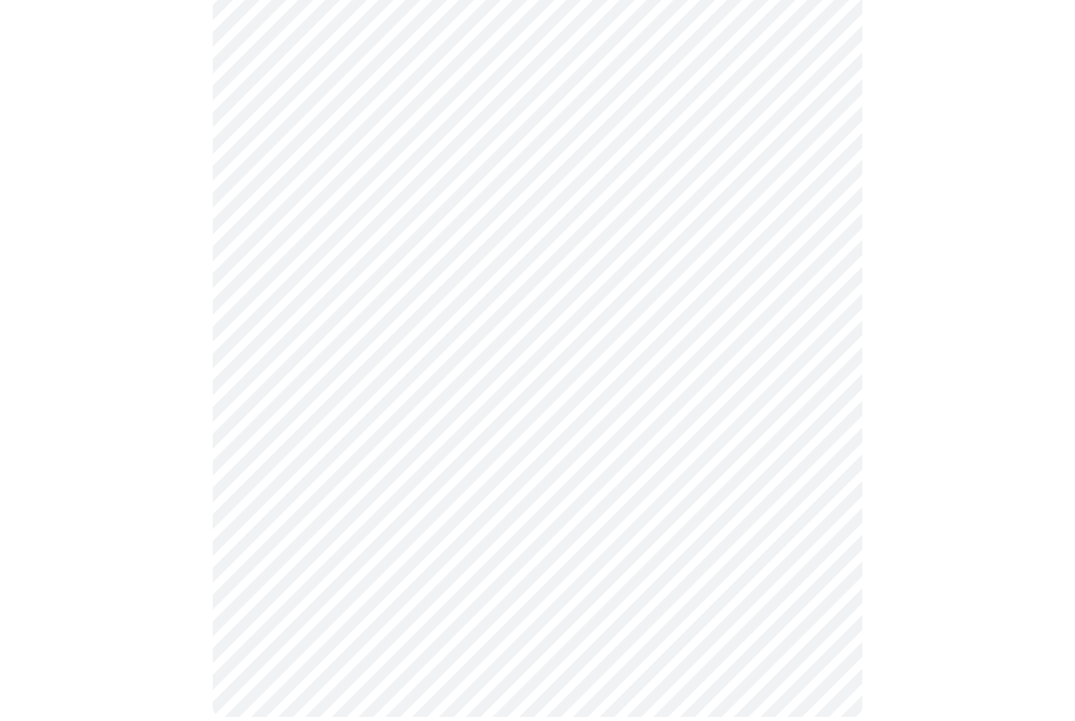
scroll to position [785, 0]
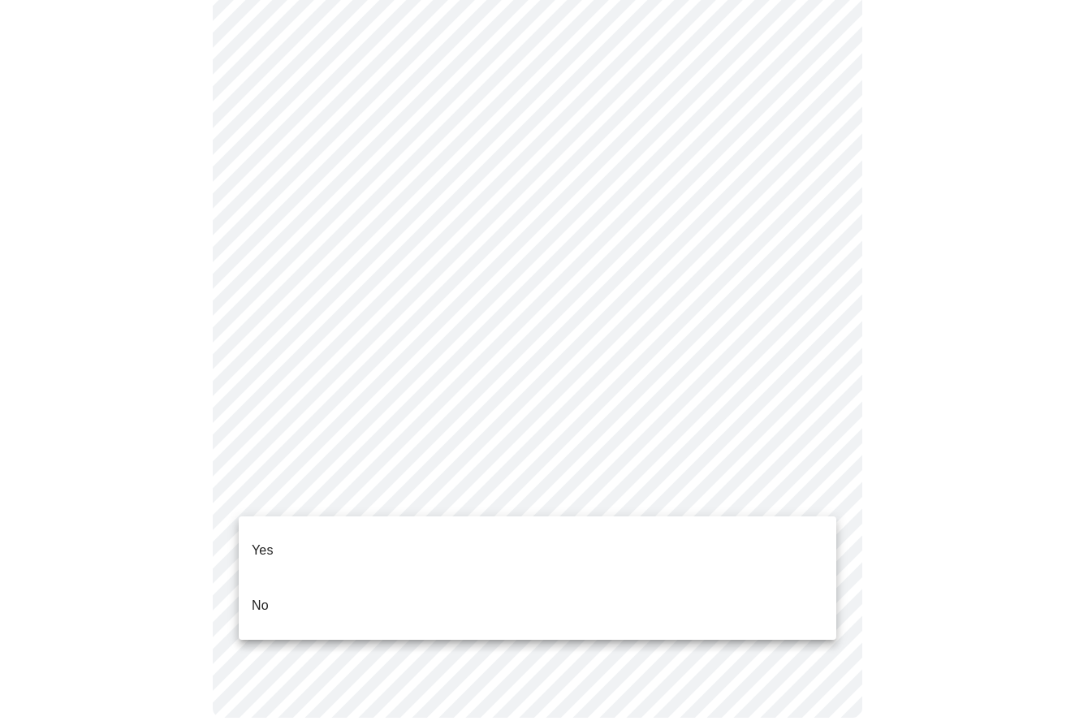
click at [291, 541] on li "Yes" at bounding box center [538, 550] width 598 height 55
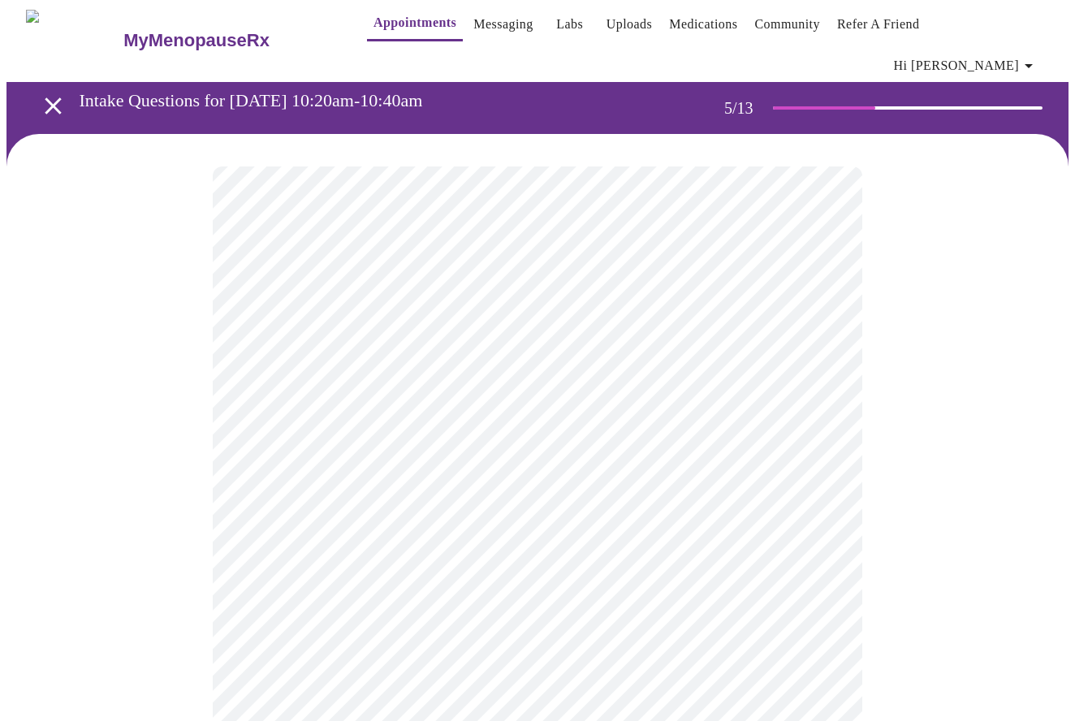
scroll to position [6, 0]
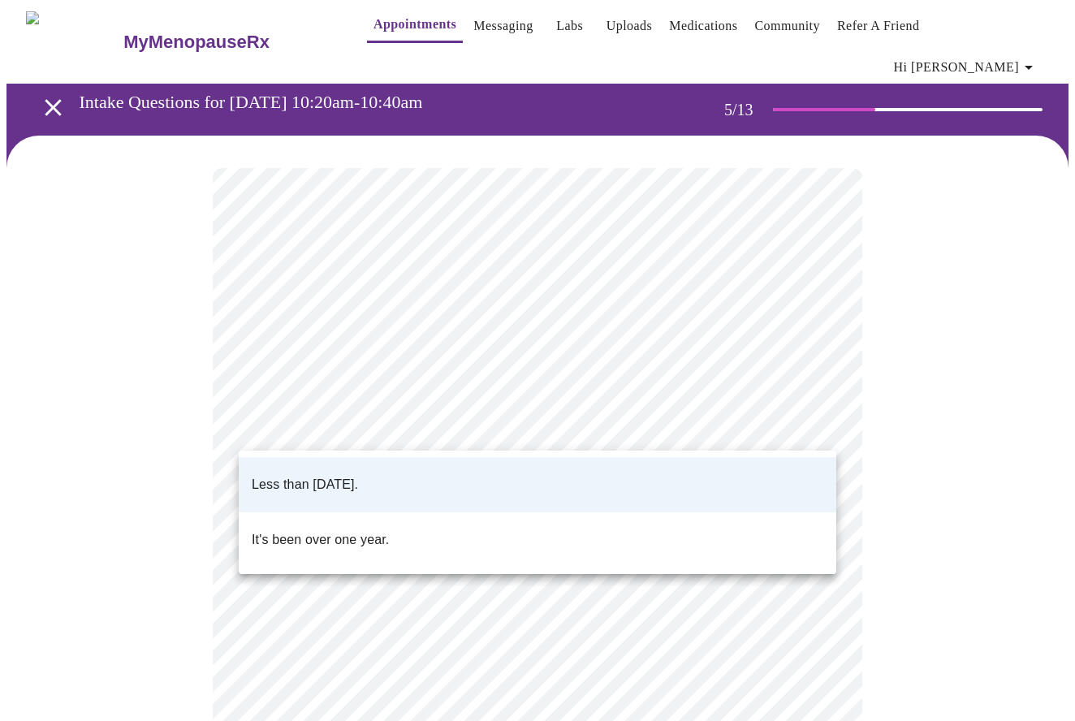
click at [476, 425] on body "MyMenopauseRx Appointments Messaging Labs Uploads Medications Community Refer a…" at bounding box center [537, 536] width 1062 height 1072
click at [470, 430] on div at bounding box center [537, 360] width 1075 height 721
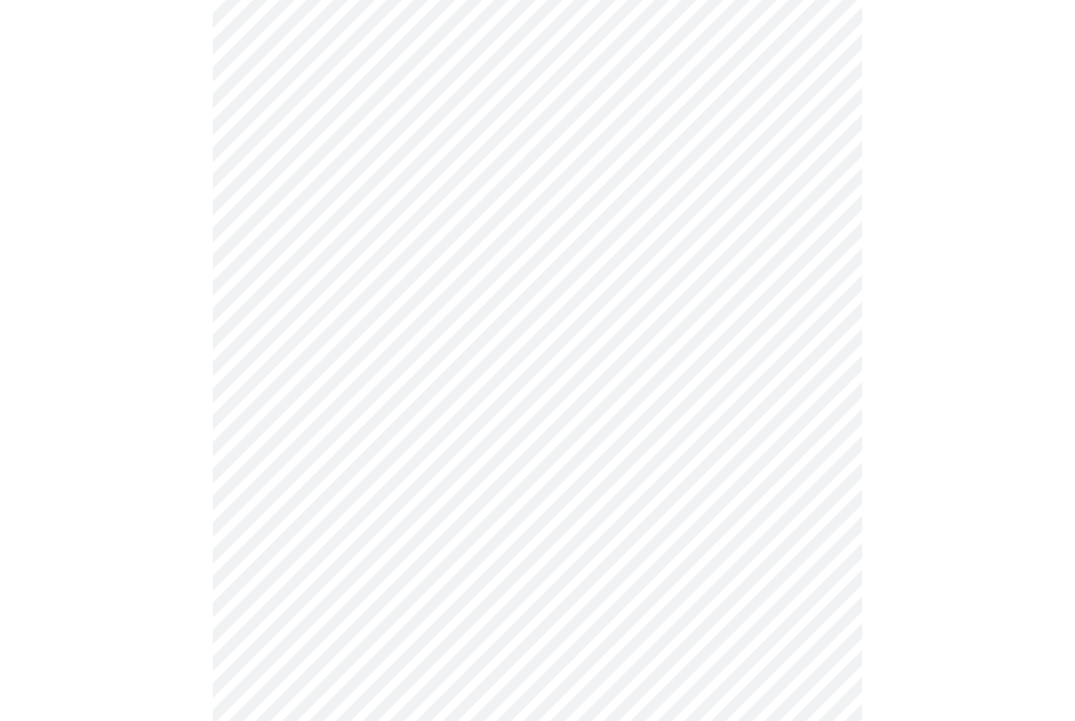
scroll to position [4262, 0]
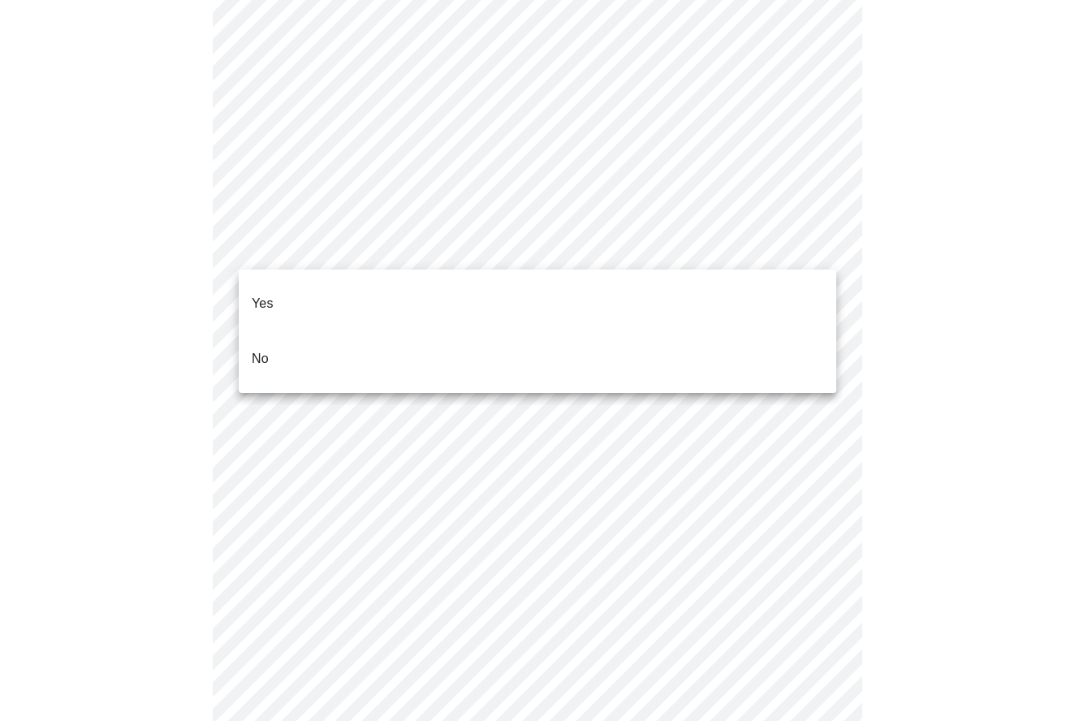
click at [628, 253] on div at bounding box center [537, 360] width 1075 height 721
click at [481, 348] on li "No" at bounding box center [538, 358] width 598 height 55
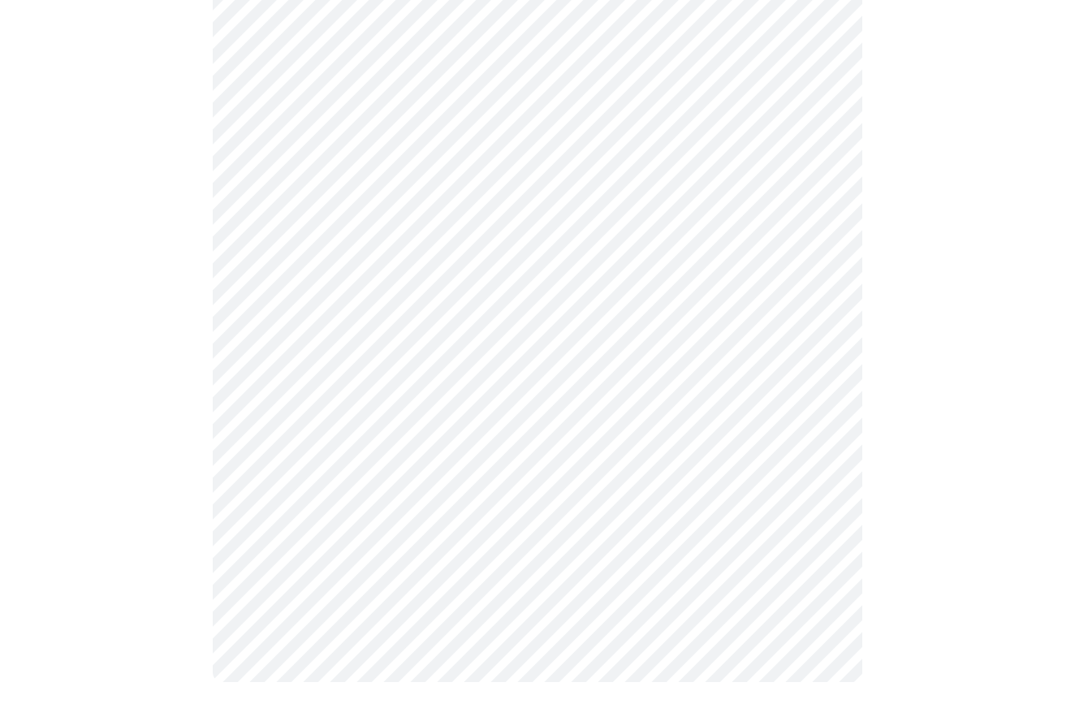
scroll to position [767, 0]
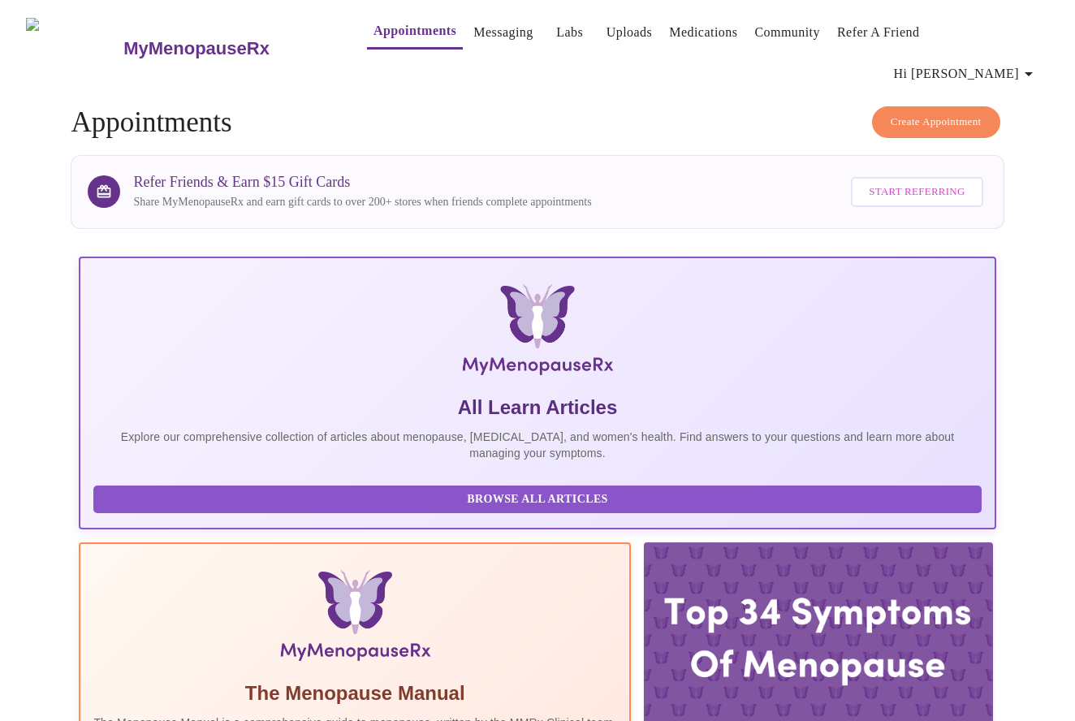
scroll to position [0, 6]
click at [997, 63] on span "Hi [PERSON_NAME]" at bounding box center [966, 74] width 145 height 23
click at [680, 78] on div at bounding box center [537, 360] width 1075 height 721
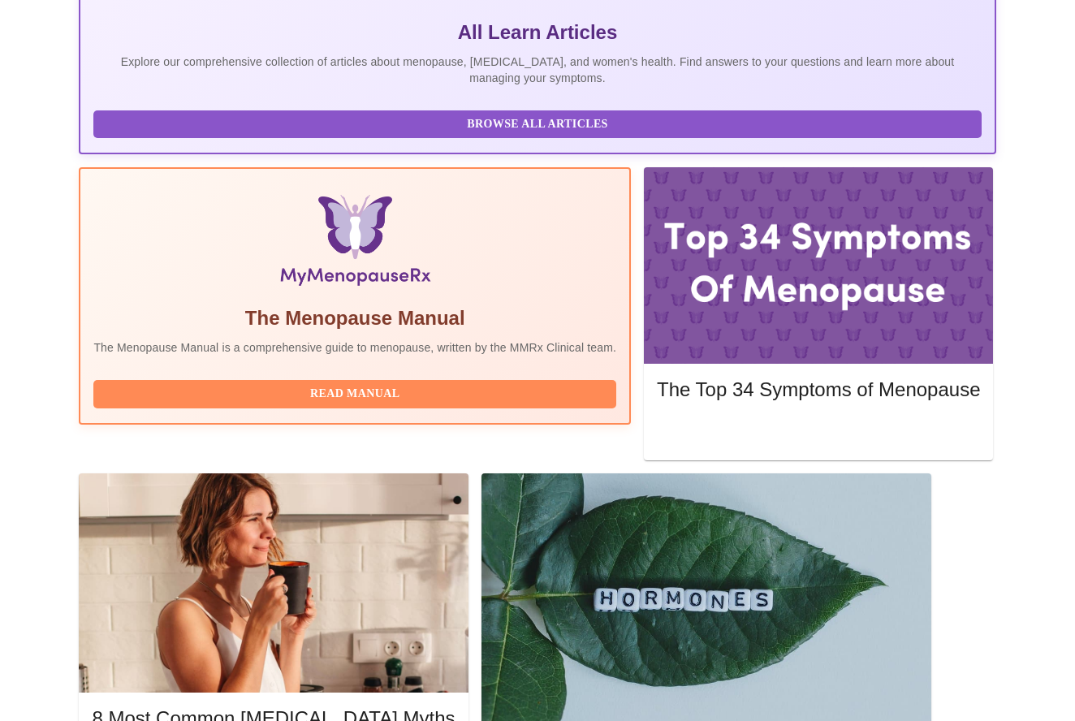
scroll to position [395, 0]
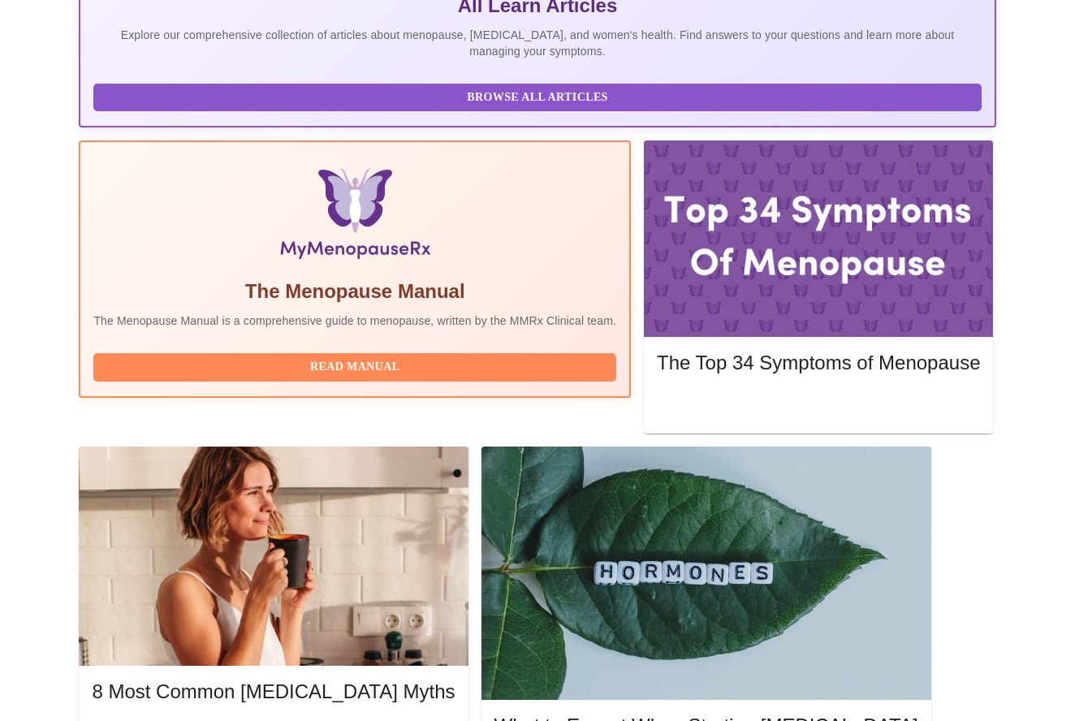
scroll to position [410, 0]
